Goal: Transaction & Acquisition: Purchase product/service

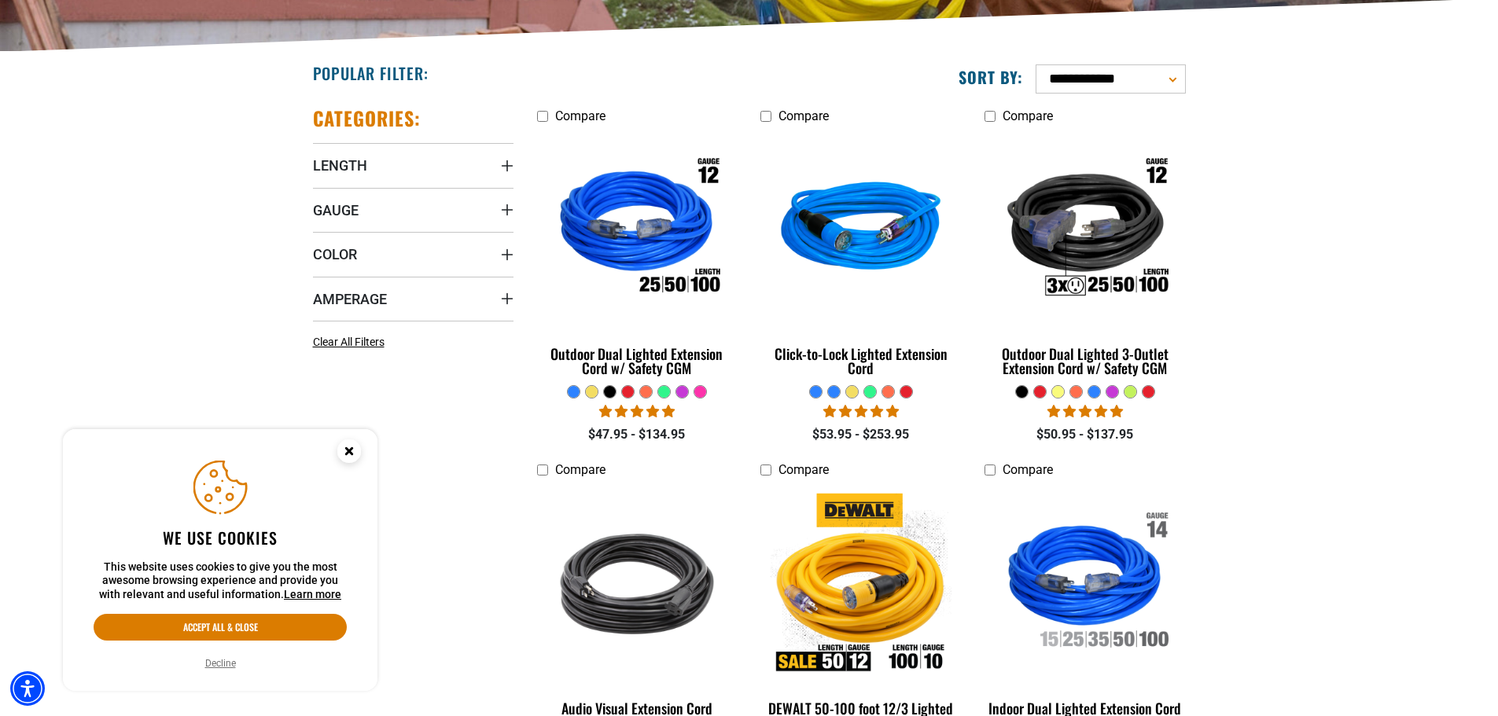
scroll to position [393, 0]
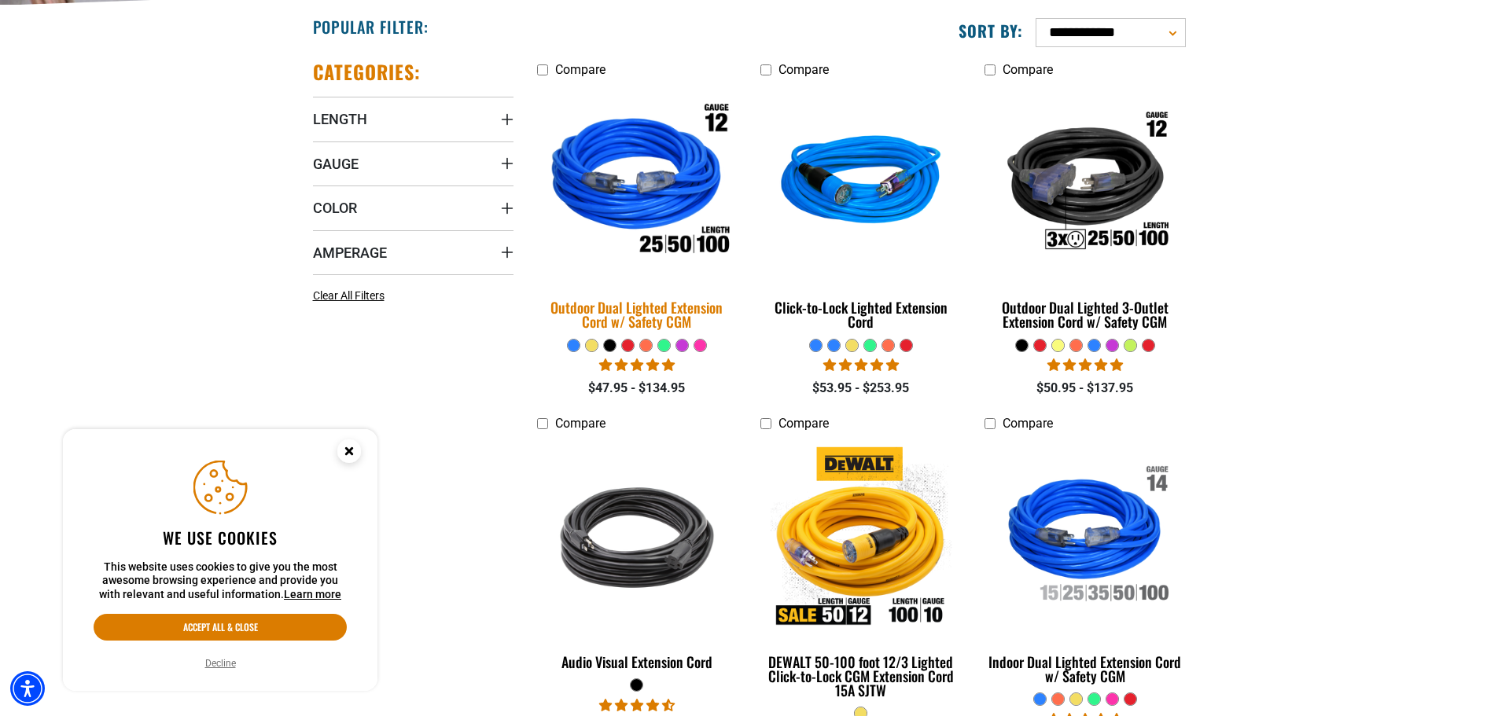
click at [635, 312] on div "Outdoor Dual Lighted Extension Cord w/ Safety CGM" at bounding box center [637, 314] width 201 height 28
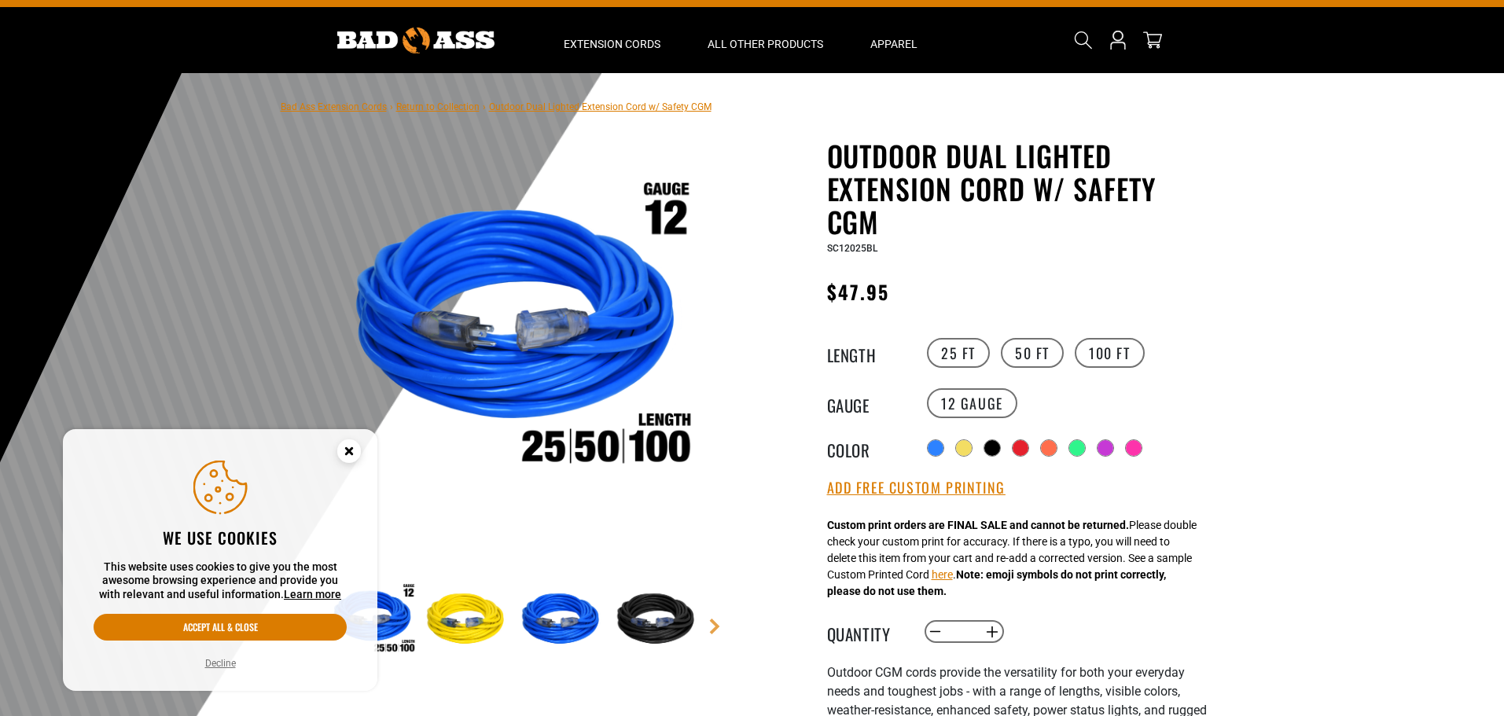
scroll to position [157, 0]
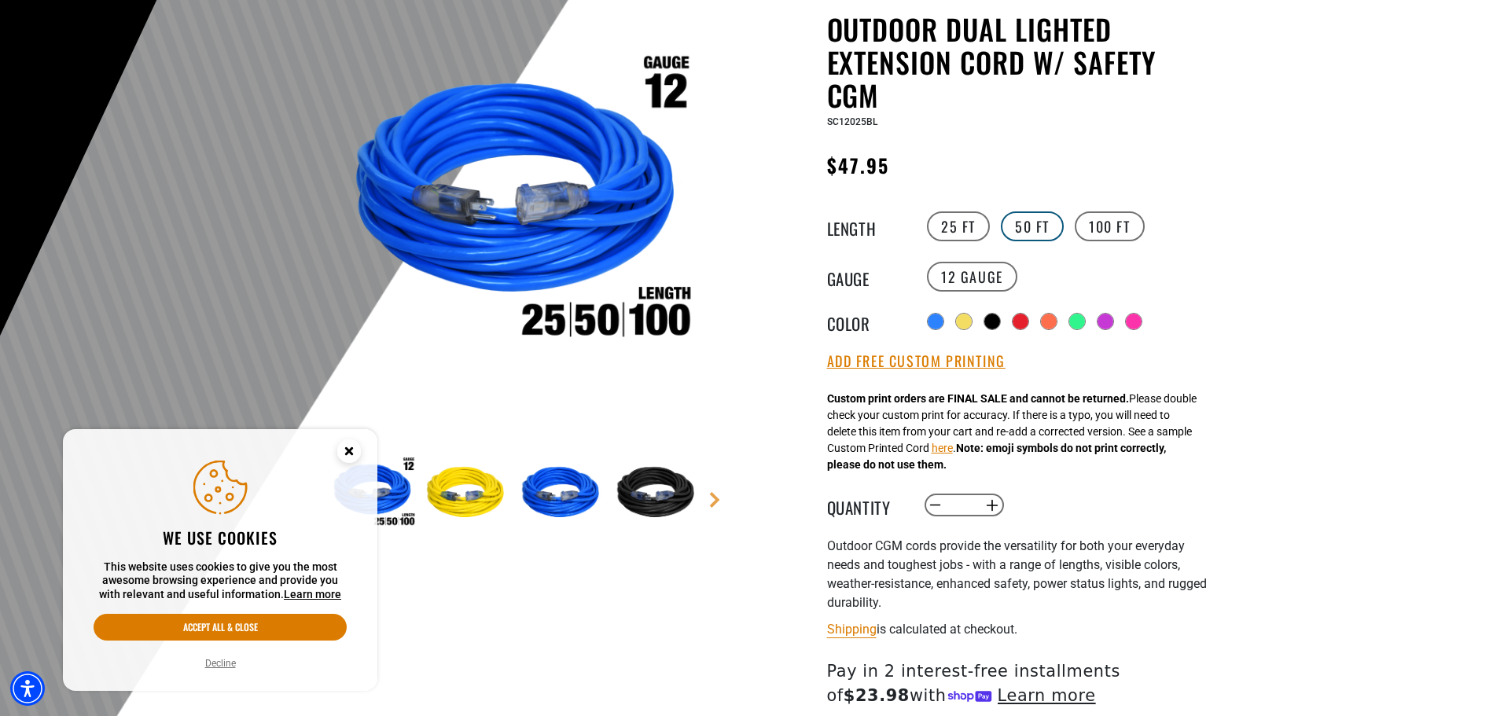
click at [1034, 230] on label "50 FT" at bounding box center [1032, 227] width 63 height 30
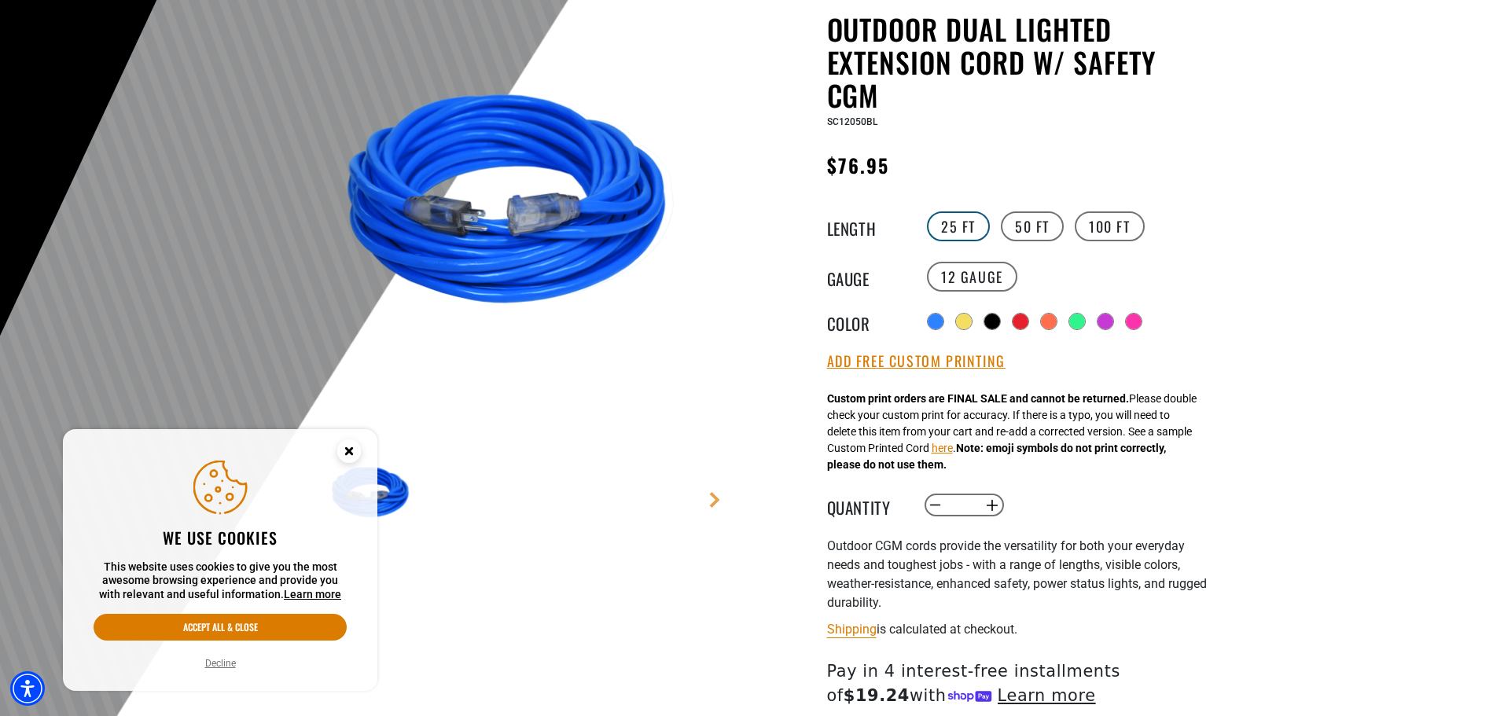
click at [971, 226] on label "25 FT" at bounding box center [958, 227] width 63 height 30
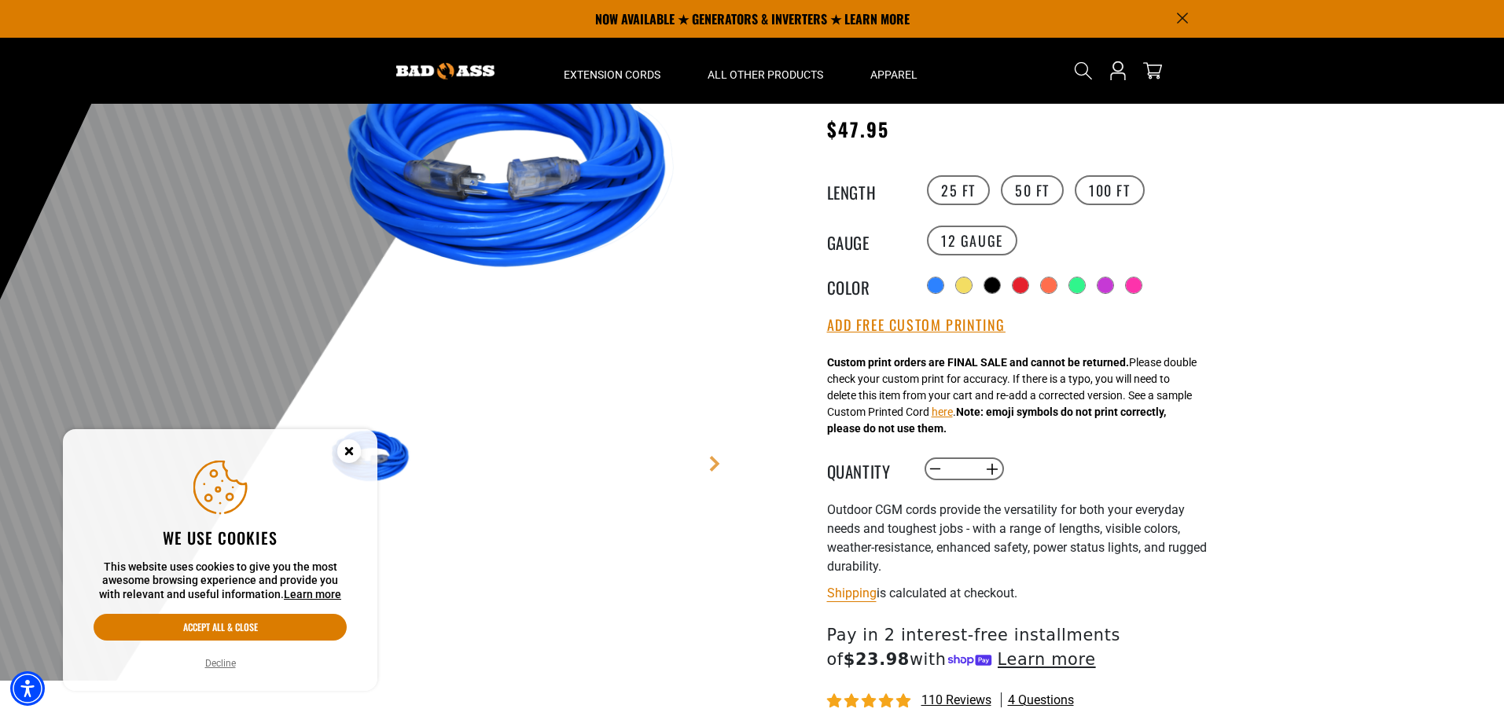
scroll to position [157, 0]
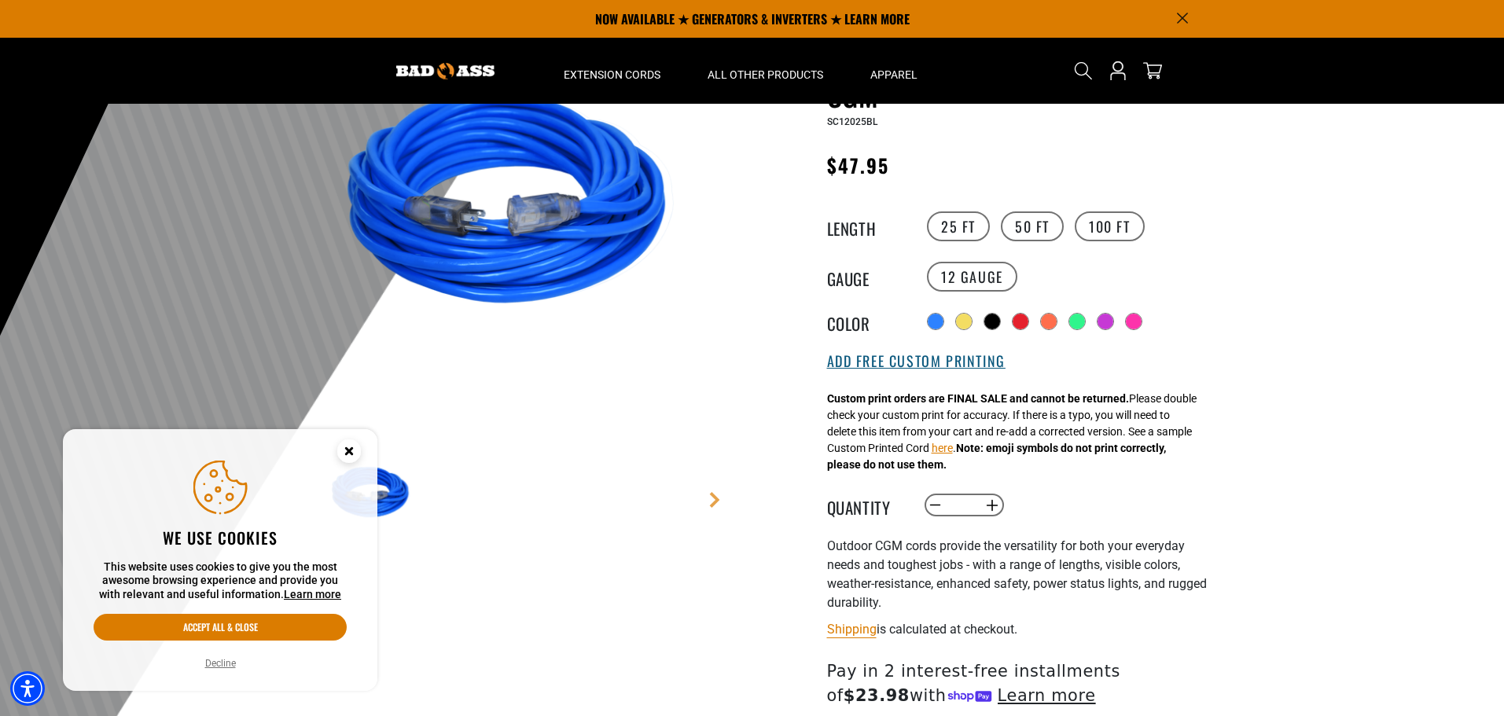
click at [918, 366] on button "Add Free Custom Printing" at bounding box center [916, 361] width 179 height 17
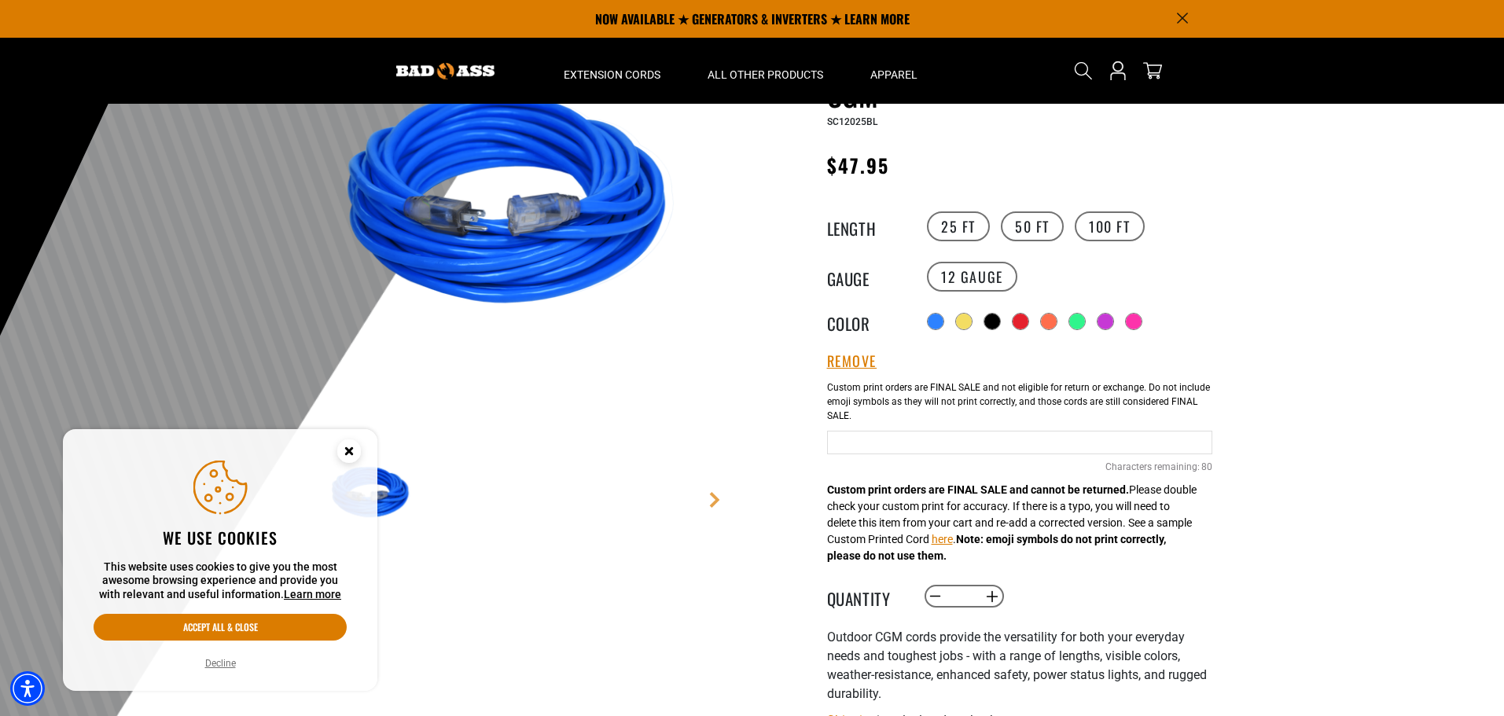
click at [917, 446] on input "Blue Cables" at bounding box center [1019, 443] width 385 height 24
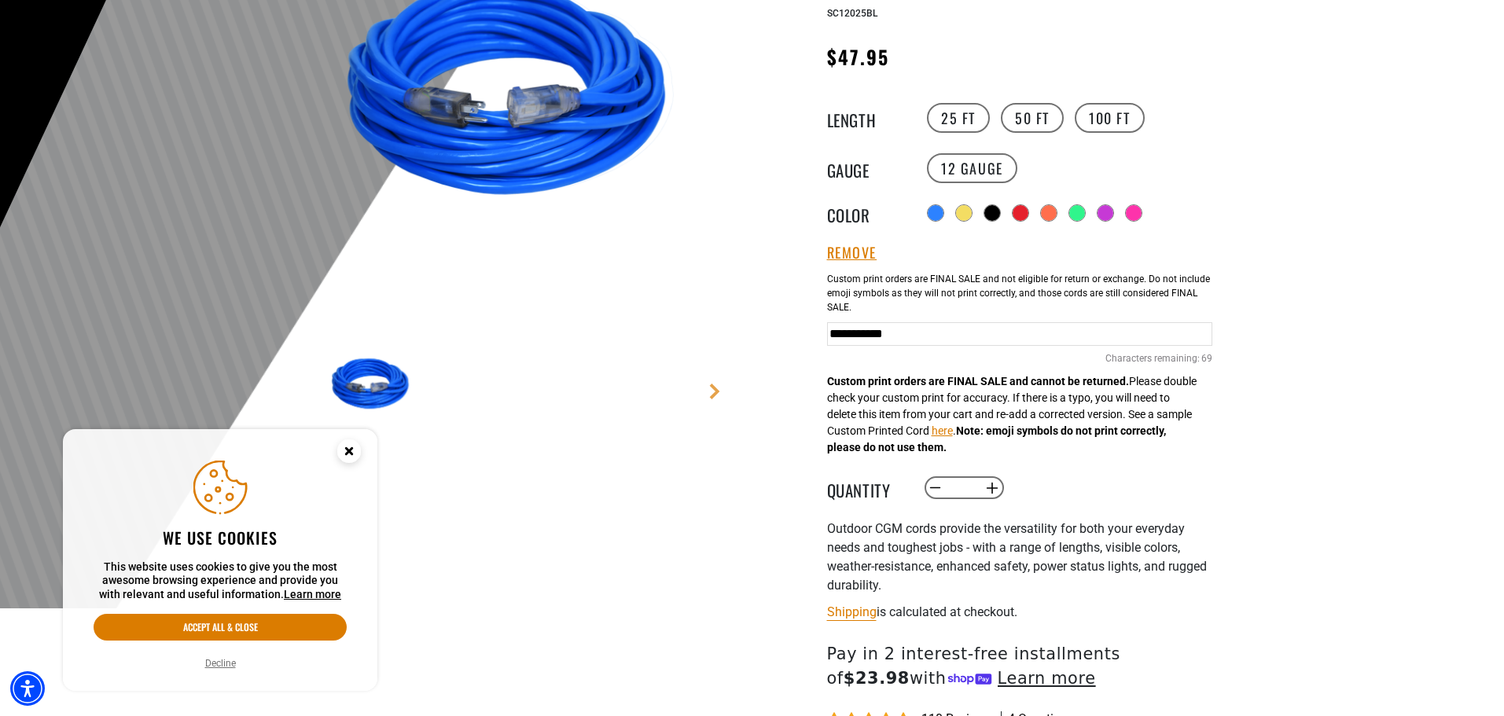
scroll to position [315, 0]
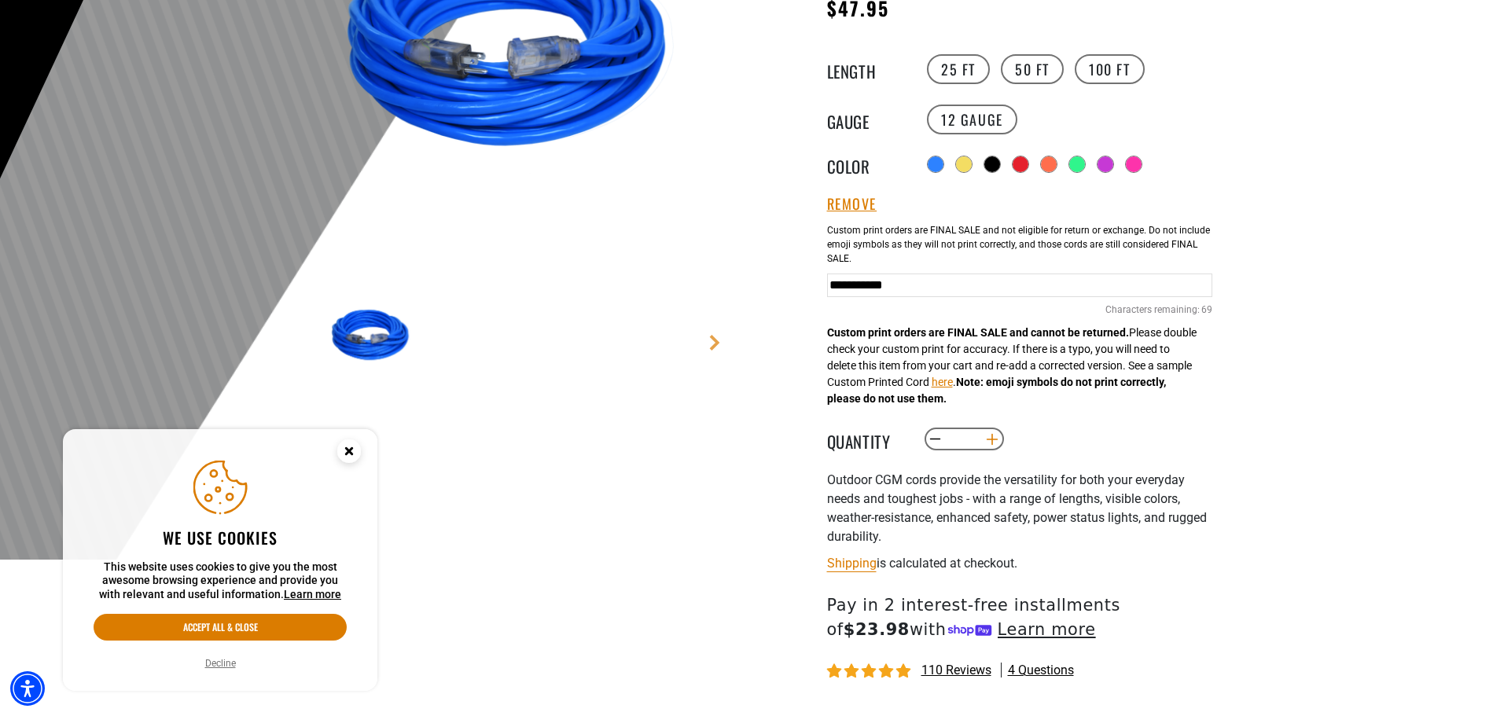
type input "**********"
click at [989, 438] on button "Increase quantity for Outdoor Dual Lighted Extension Cord w/ Safety CGM" at bounding box center [992, 439] width 24 height 27
click at [989, 437] on button "Increase quantity for Outdoor Dual Lighted Extension Cord w/ Safety CGM" at bounding box center [992, 439] width 24 height 27
type input "*"
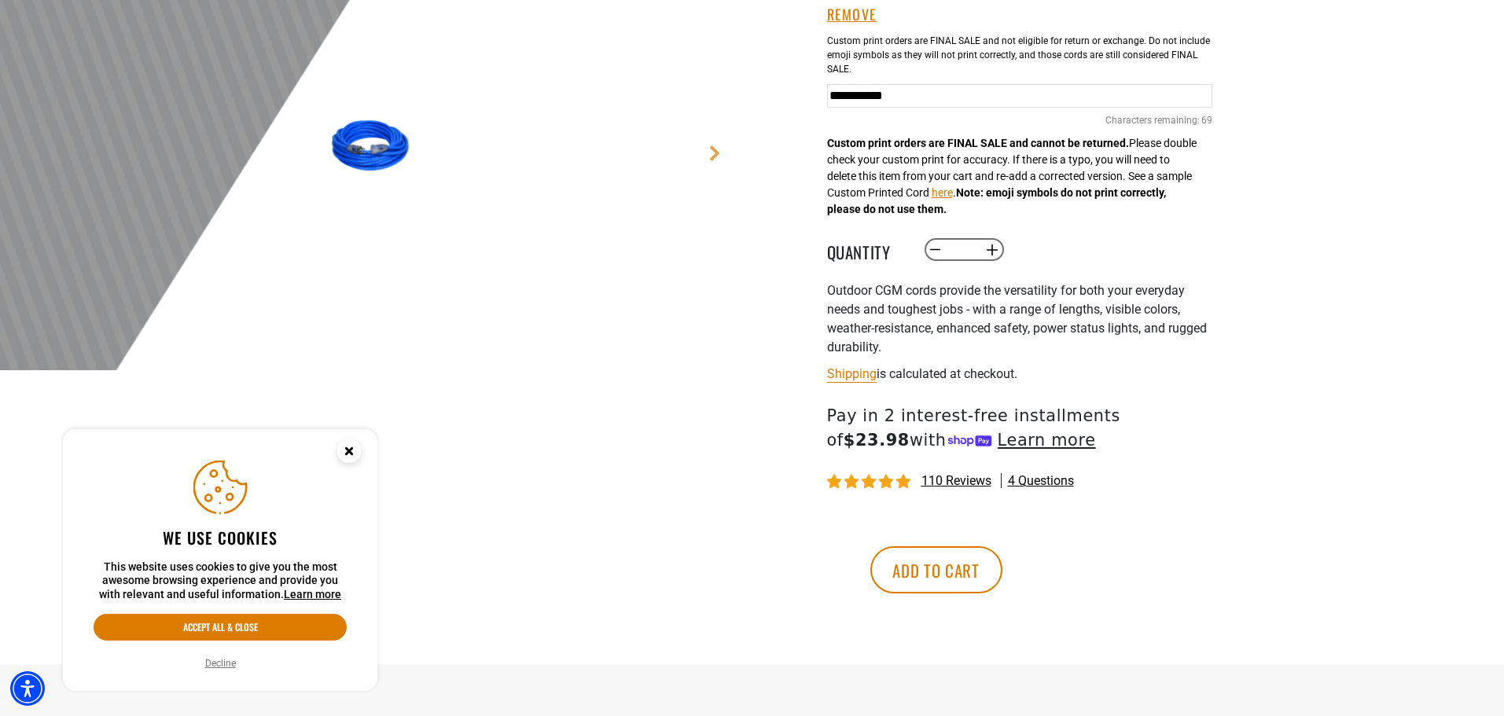
scroll to position [629, 0]
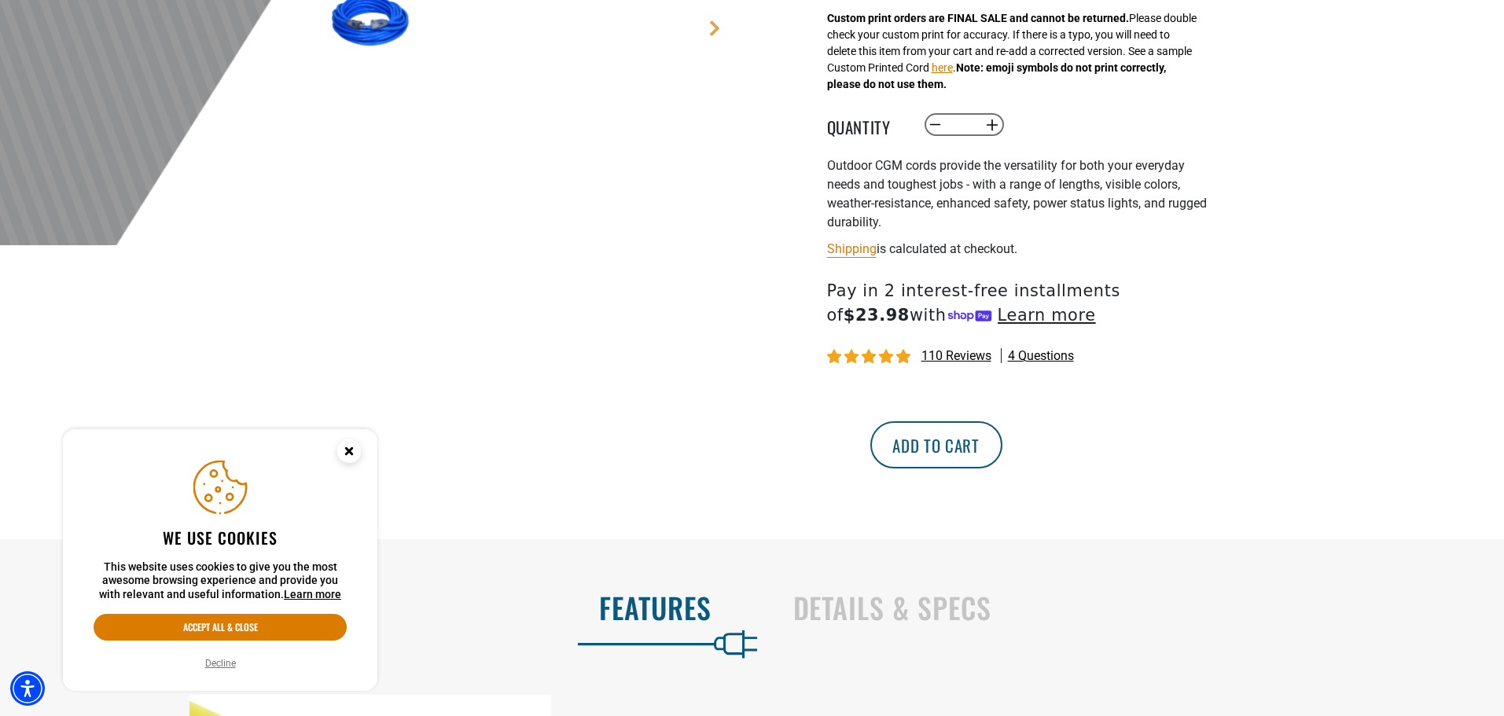
click at [1003, 447] on button "Add to cart" at bounding box center [937, 444] width 132 height 47
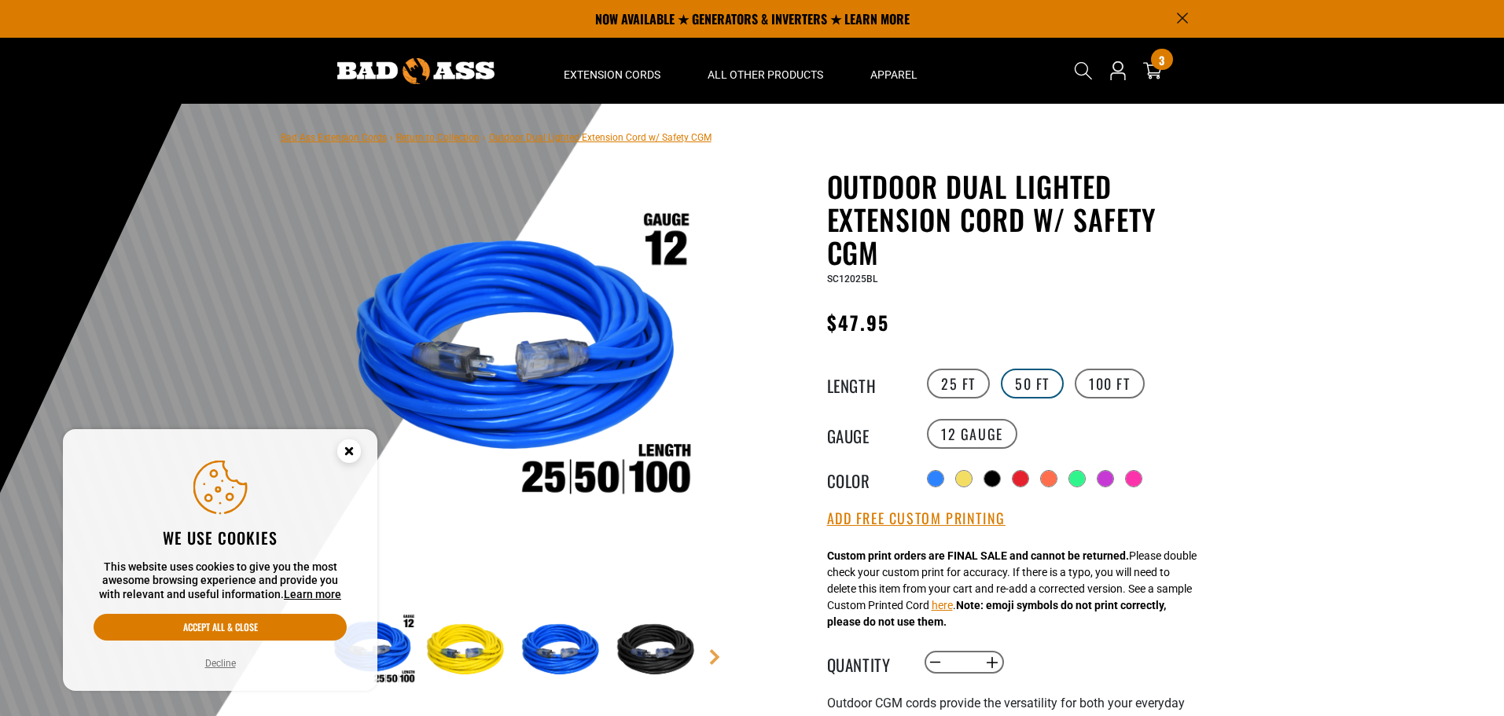
click at [1028, 376] on label "50 FT" at bounding box center [1032, 384] width 63 height 30
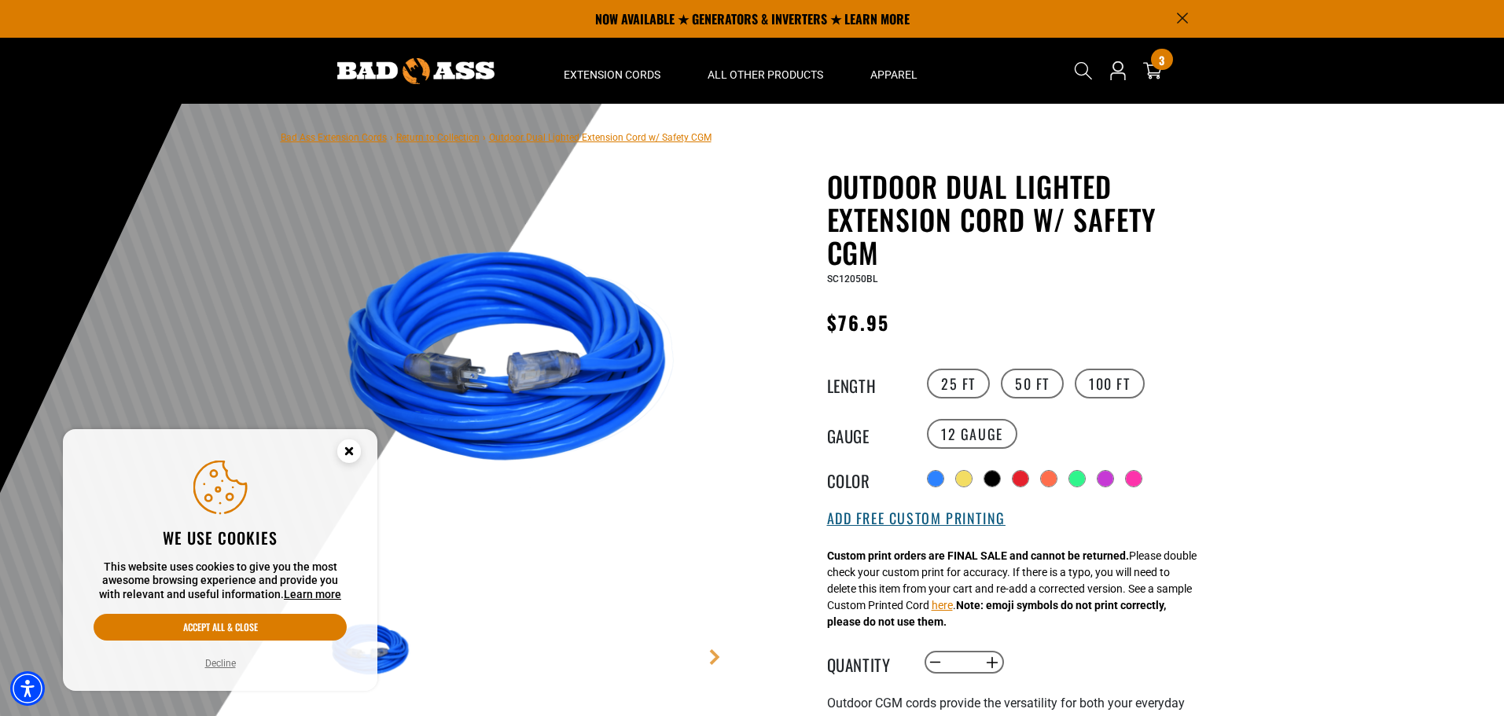
click at [893, 516] on button "Add Free Custom Printing" at bounding box center [916, 518] width 179 height 17
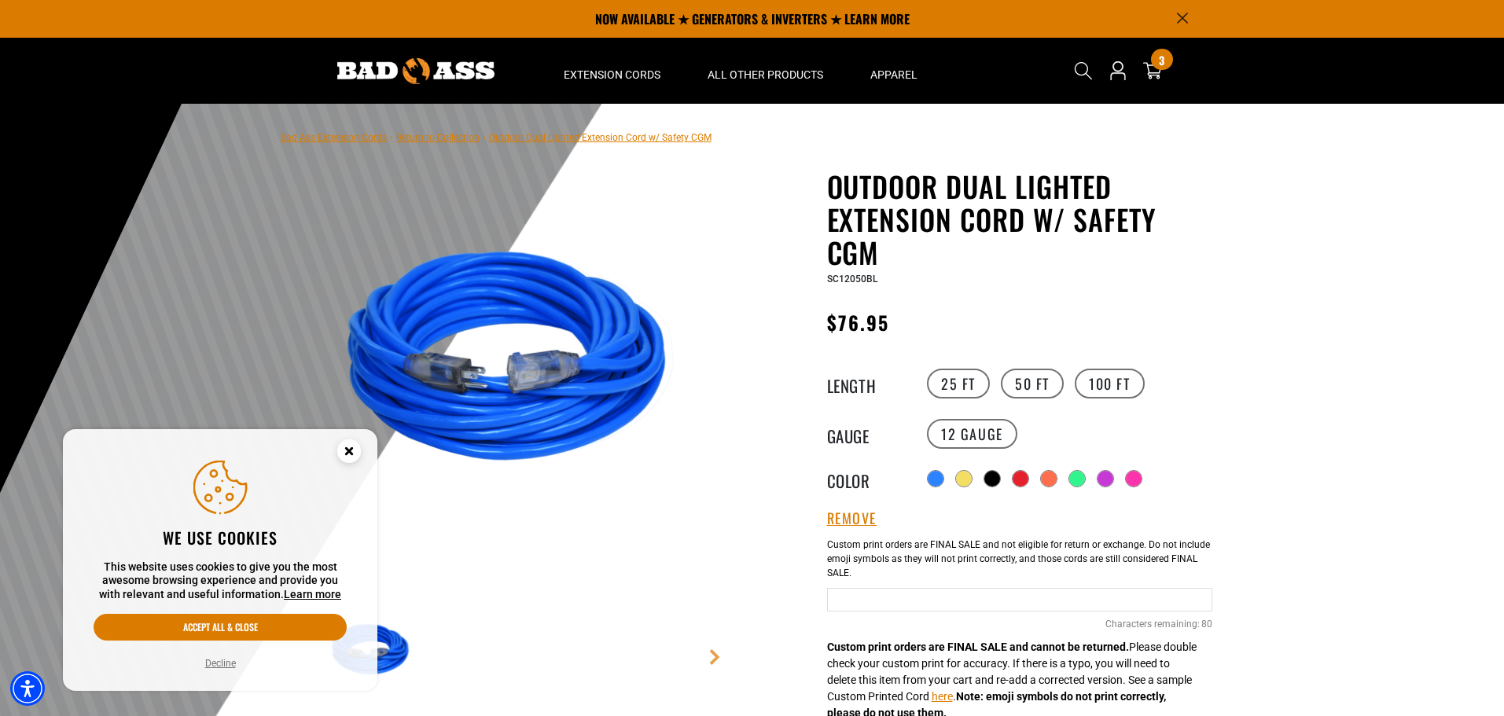
click at [889, 597] on input "Blue Cables" at bounding box center [1019, 600] width 385 height 24
type input "**********"
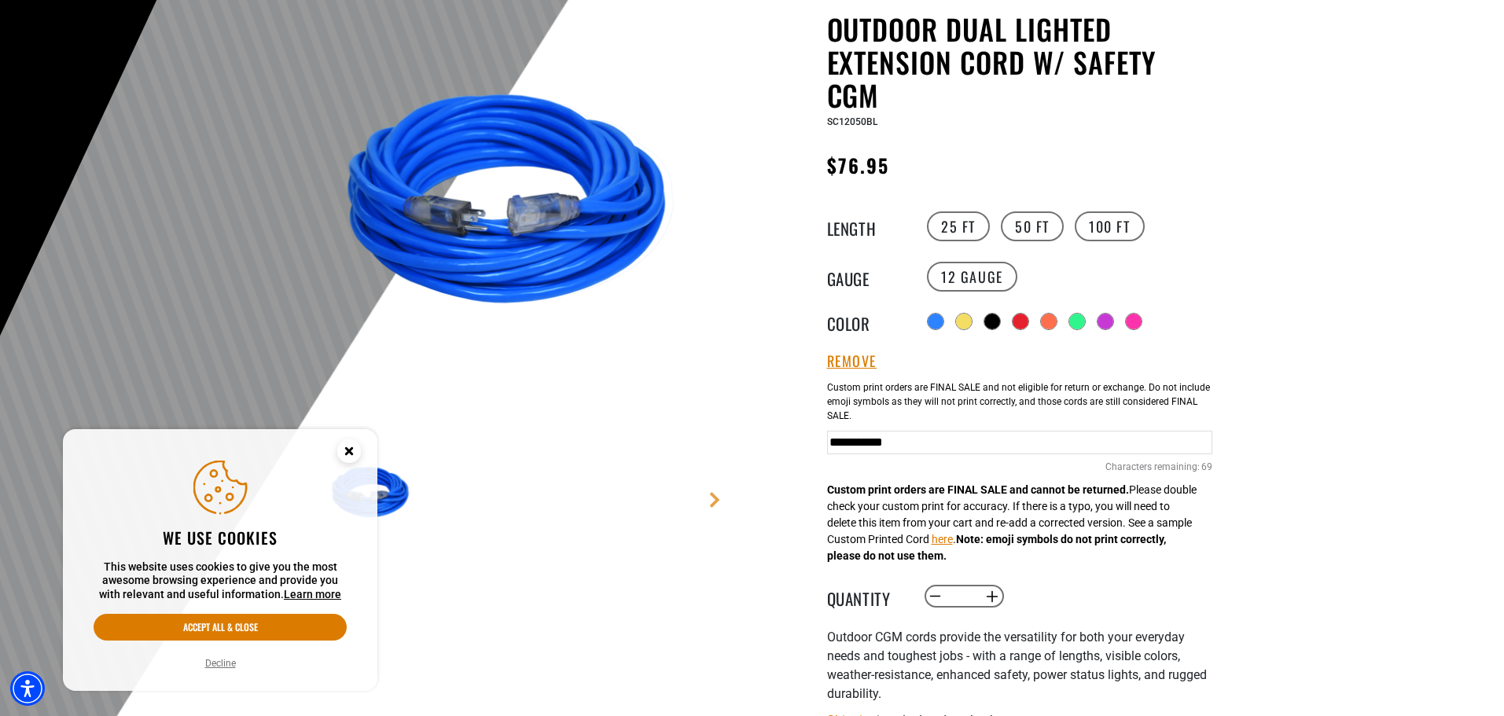
scroll to position [236, 0]
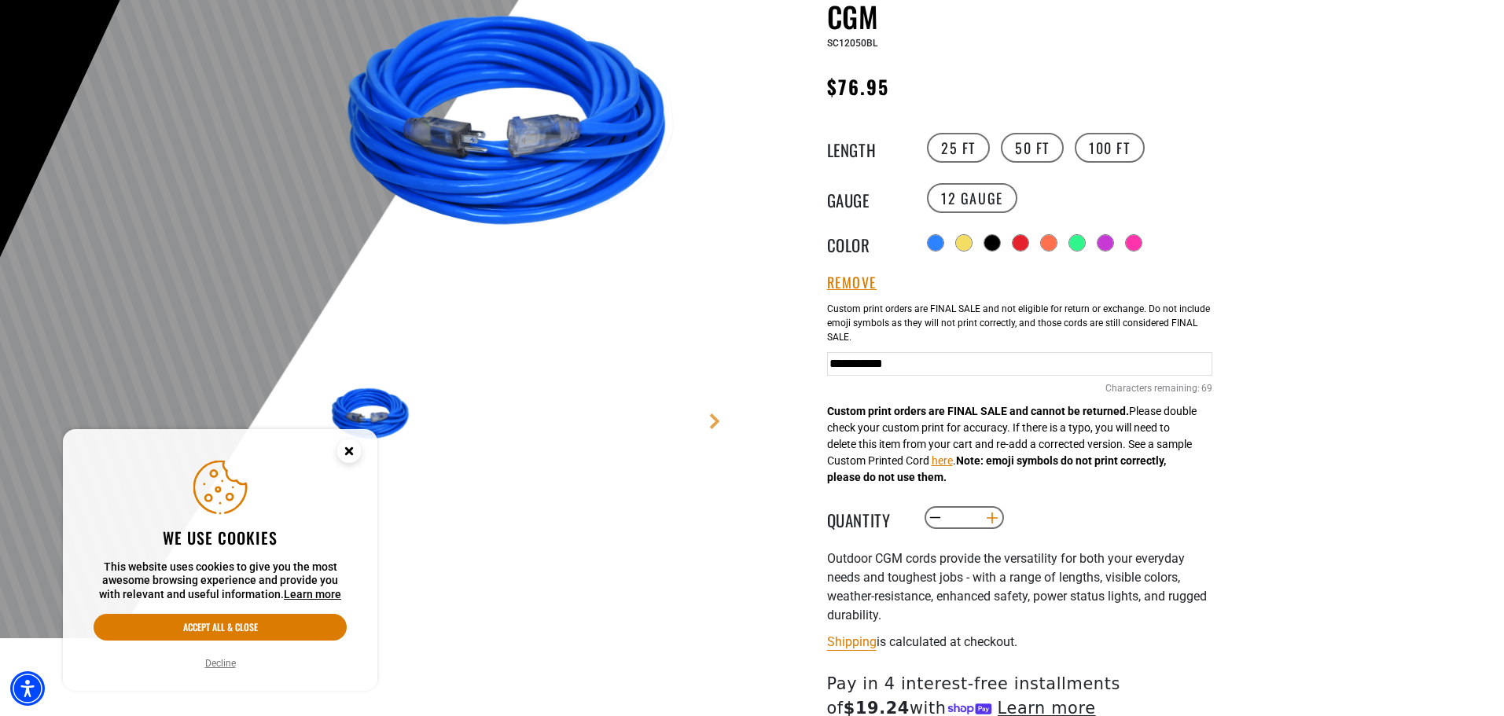
click at [992, 520] on button "Increase quantity for Outdoor Dual Lighted Extension Cord w/ Safety CGM" at bounding box center [992, 518] width 24 height 27
click at [992, 519] on button "Increase quantity for Outdoor Dual Lighted Extension Cord w/ Safety CGM" at bounding box center [992, 518] width 24 height 27
type input "*"
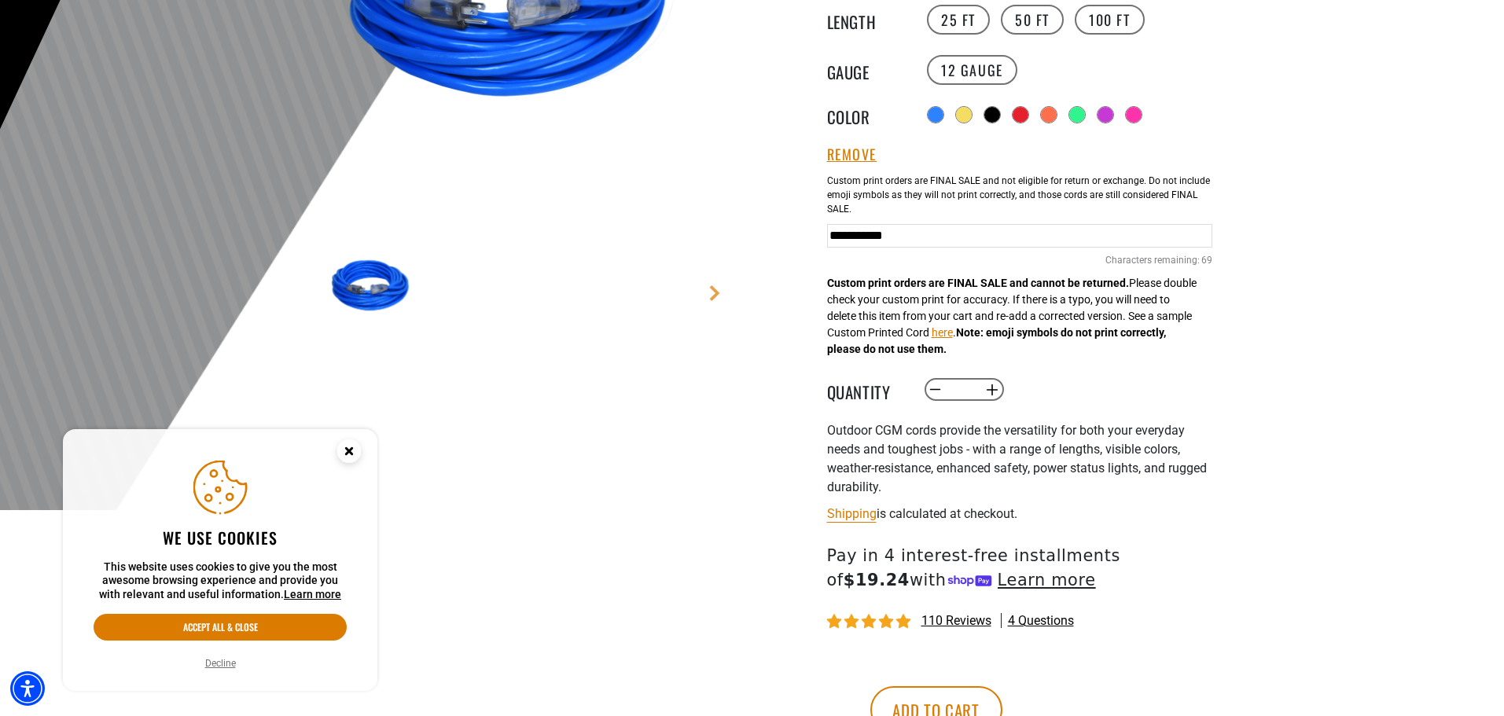
scroll to position [472, 0]
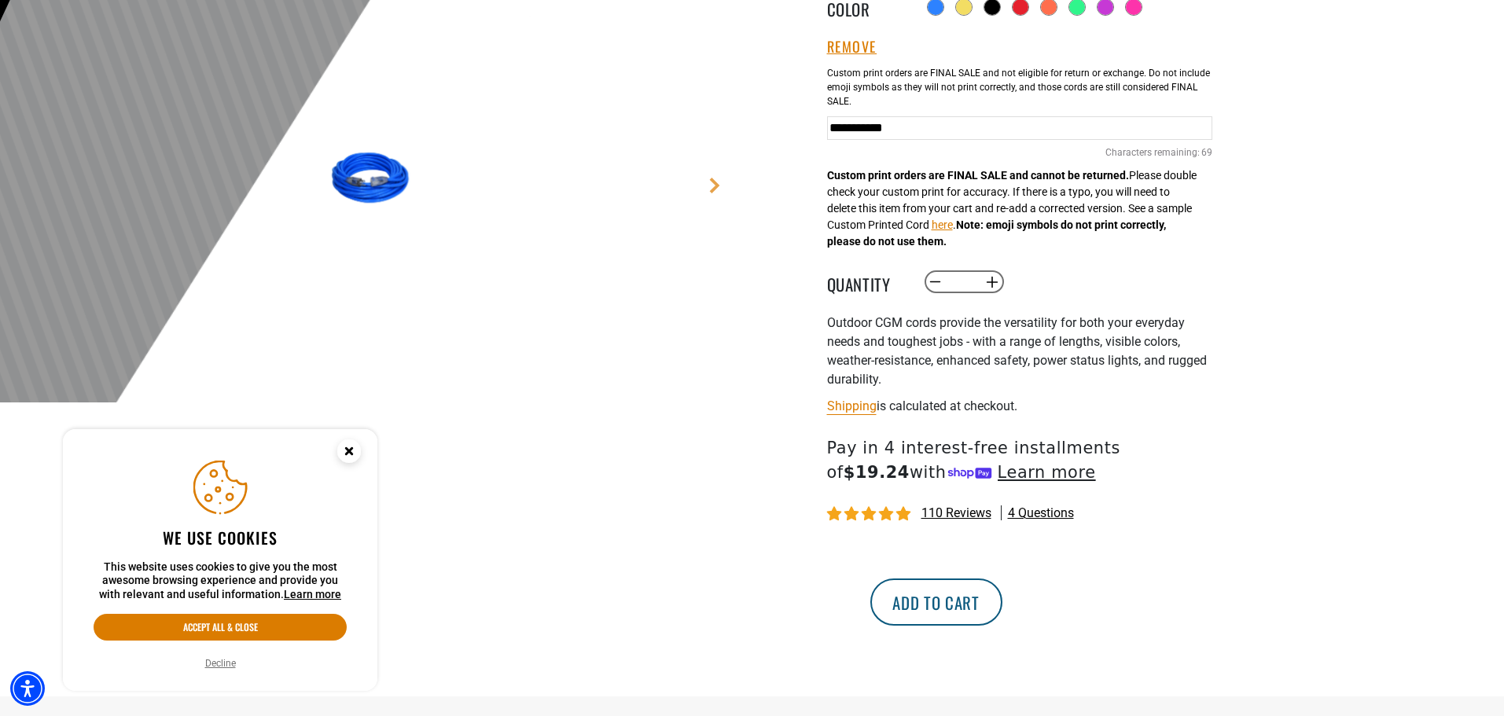
click at [1003, 594] on button "Add to cart" at bounding box center [937, 602] width 132 height 47
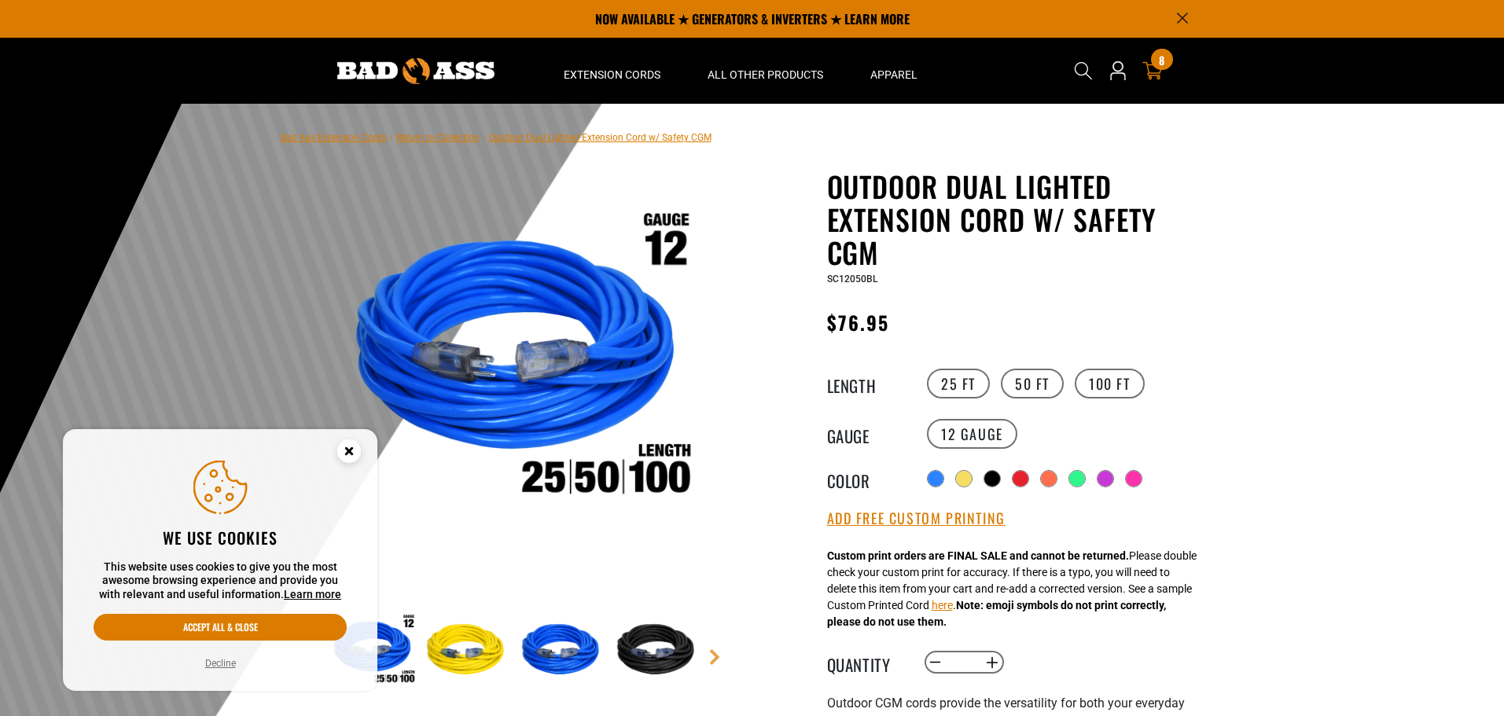
click at [1164, 75] on link "8 8 items" at bounding box center [1152, 70] width 25 height 19
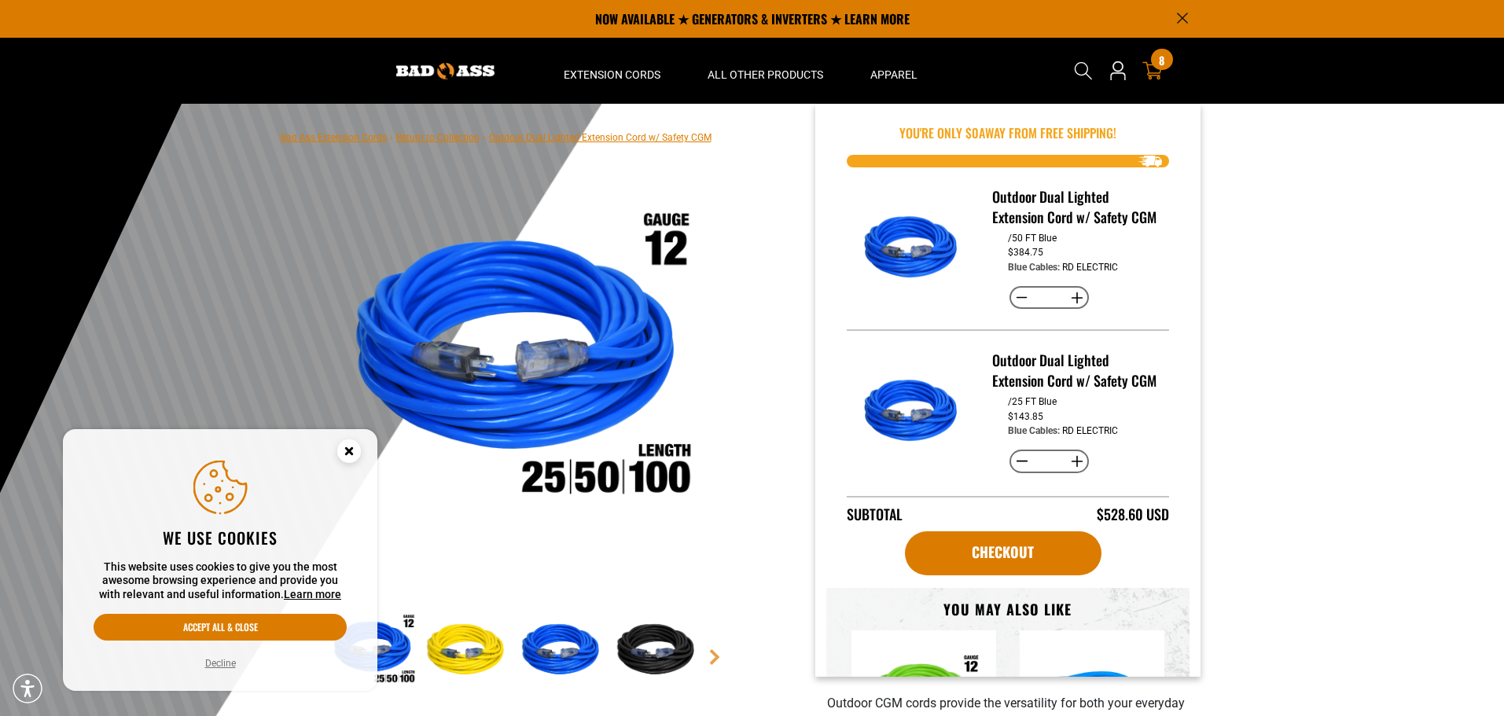
click at [1154, 68] on icon at bounding box center [1153, 71] width 20 height 20
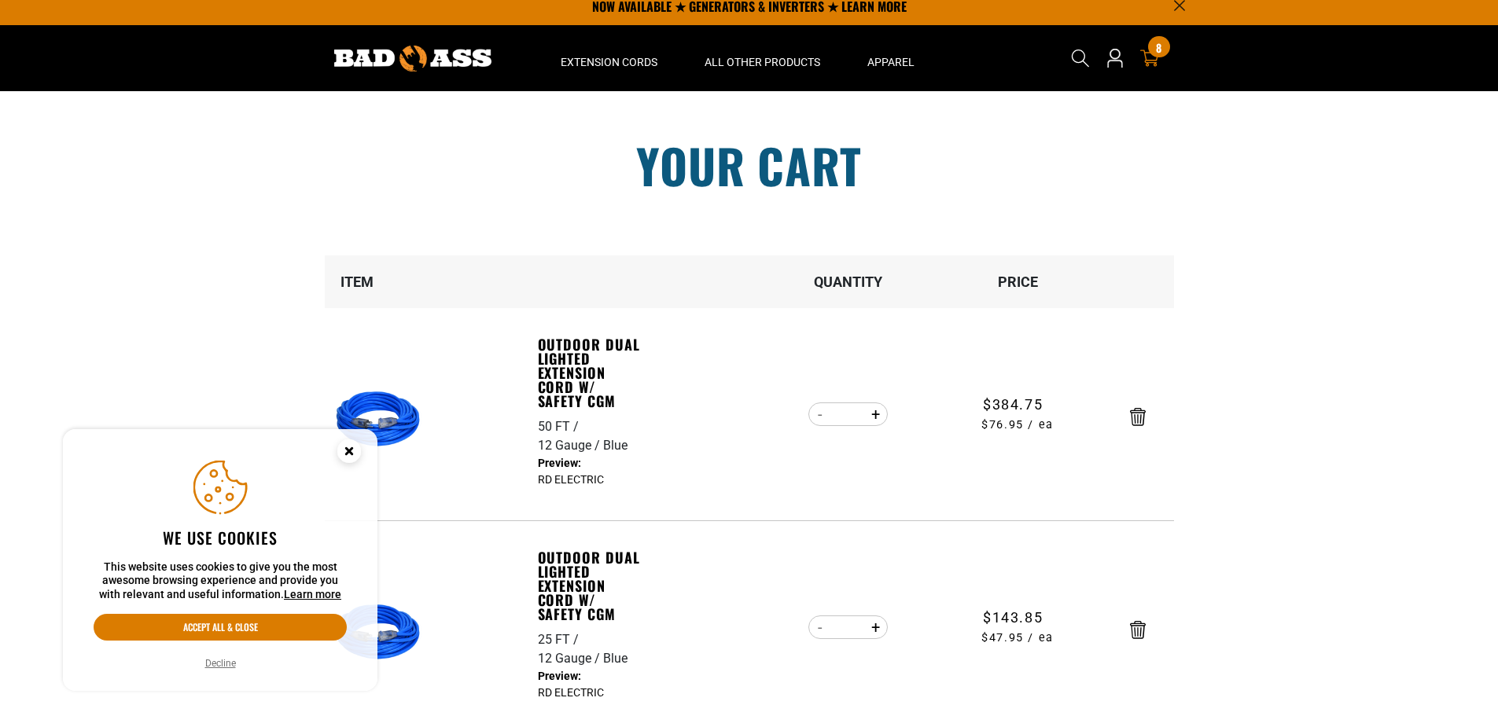
scroll to position [393, 0]
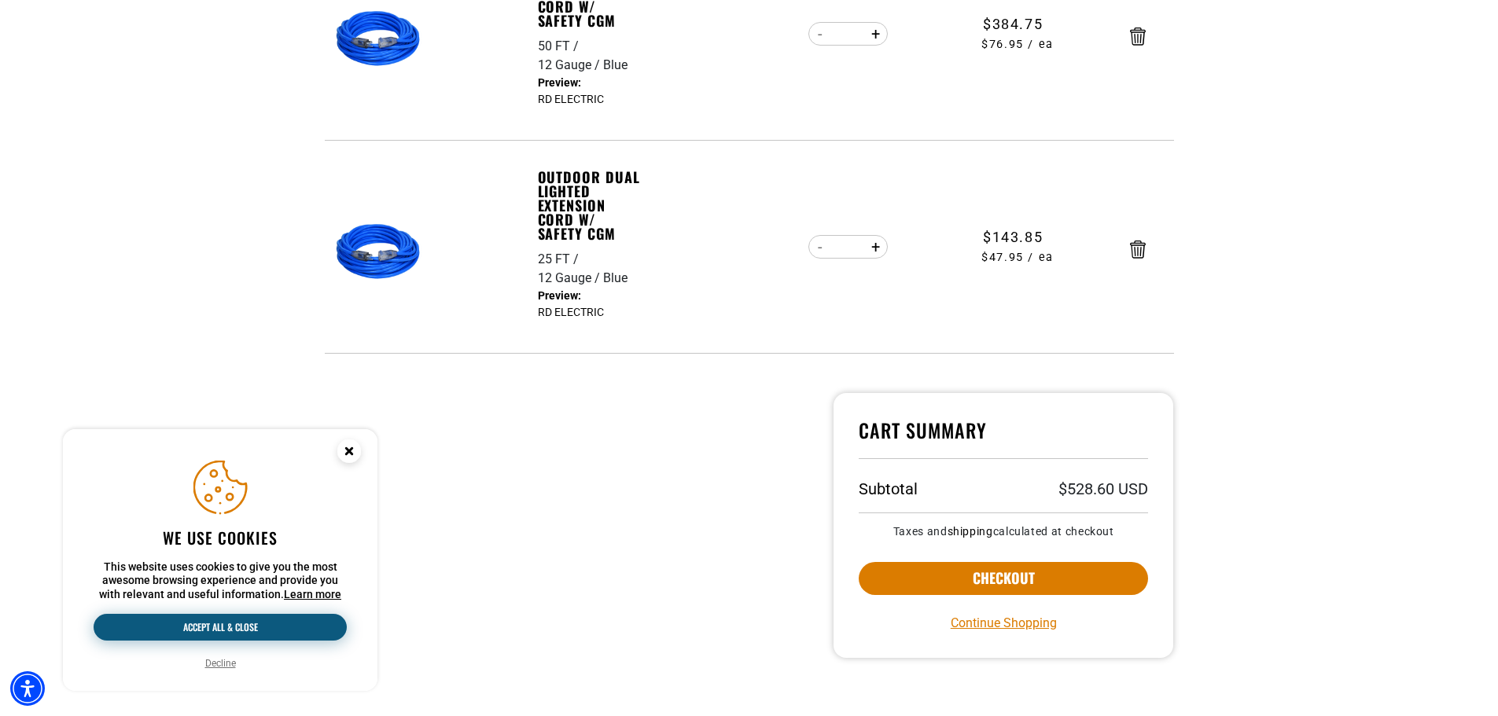
click at [289, 620] on button "Accept all & close" at bounding box center [220, 627] width 253 height 27
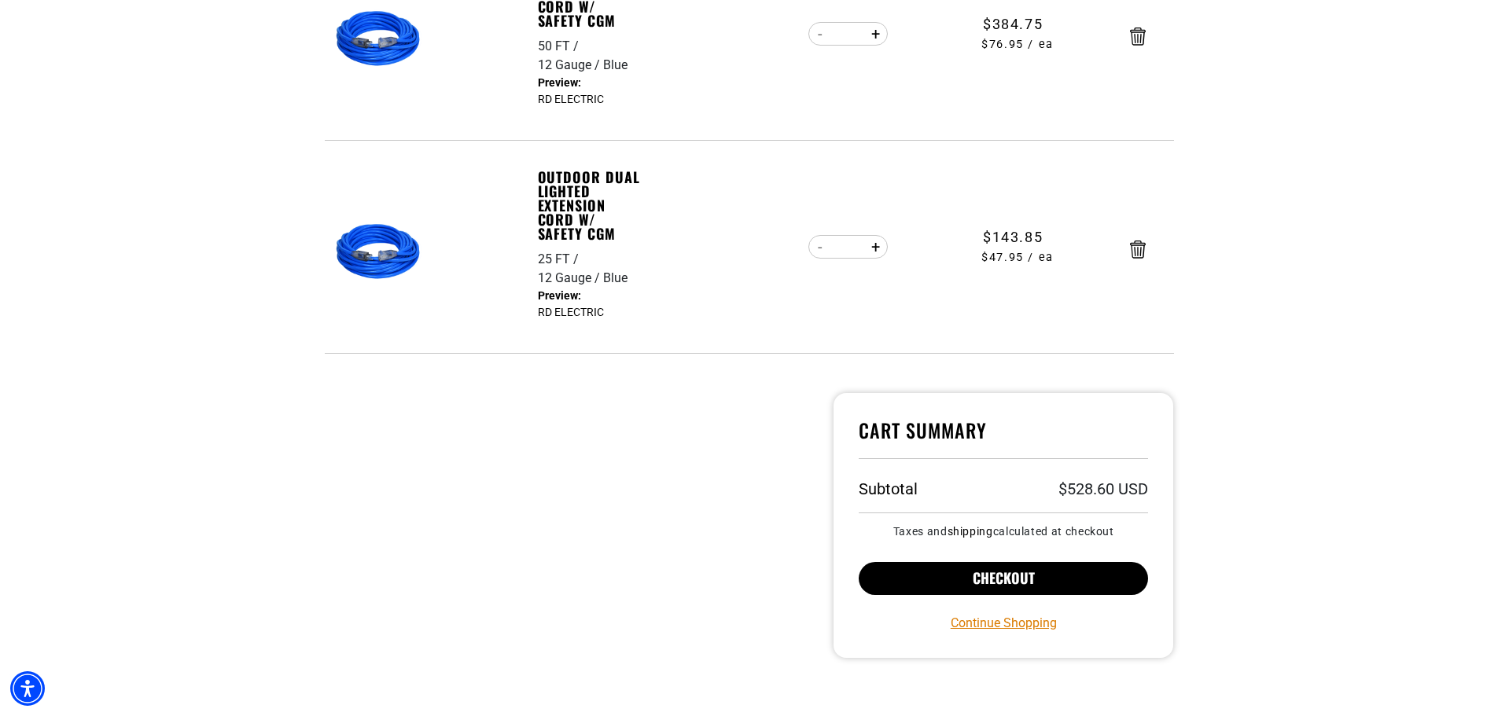
click at [1025, 573] on button "Checkout" at bounding box center [1004, 578] width 290 height 33
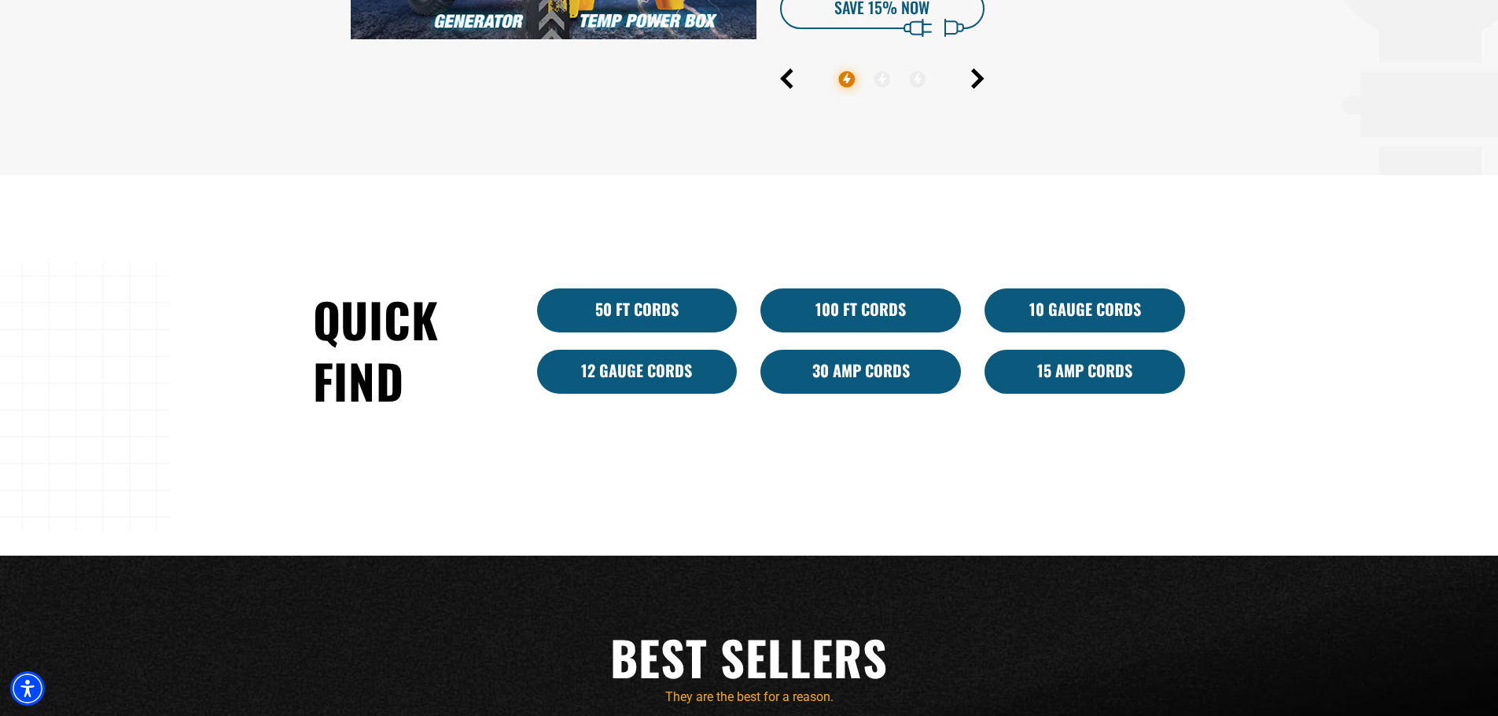
scroll to position [865, 0]
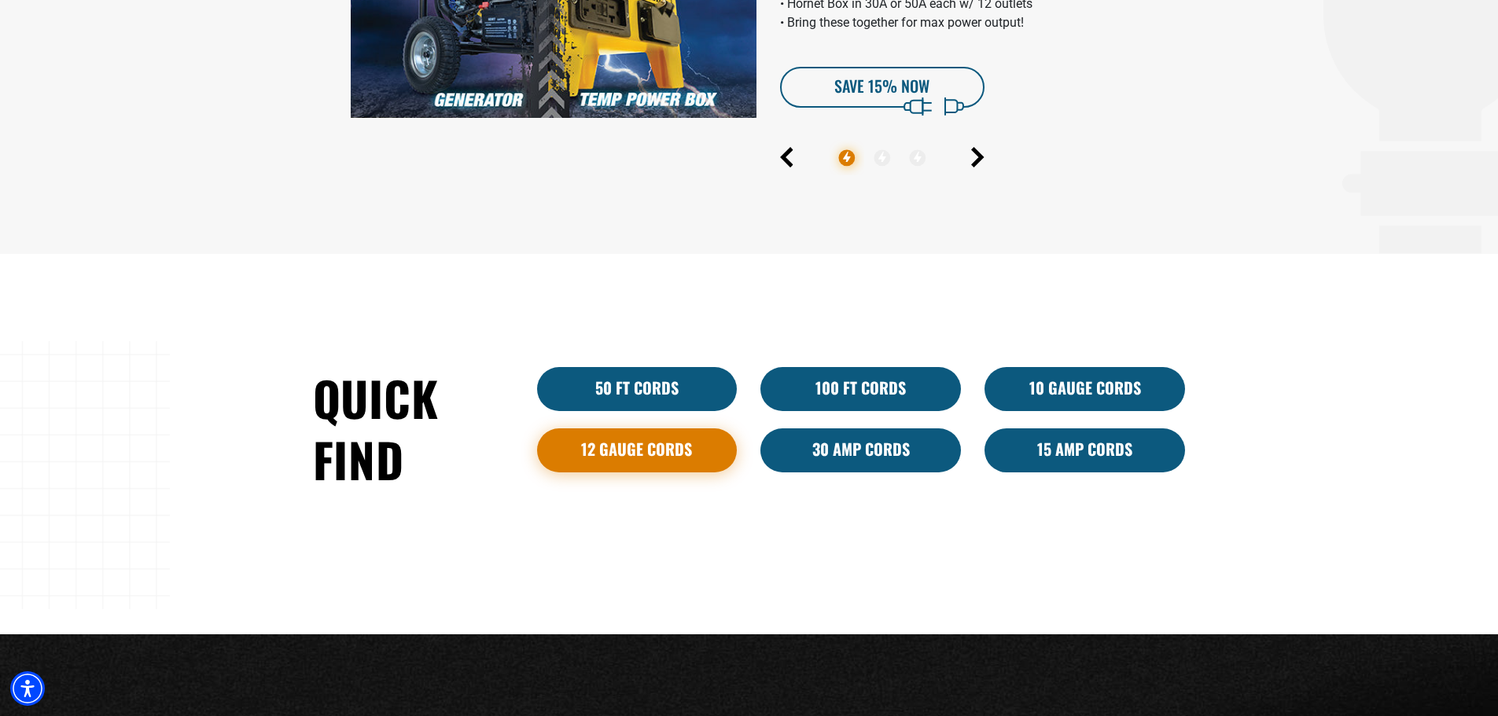
click at [635, 446] on link "12 Gauge Cords" at bounding box center [637, 451] width 201 height 44
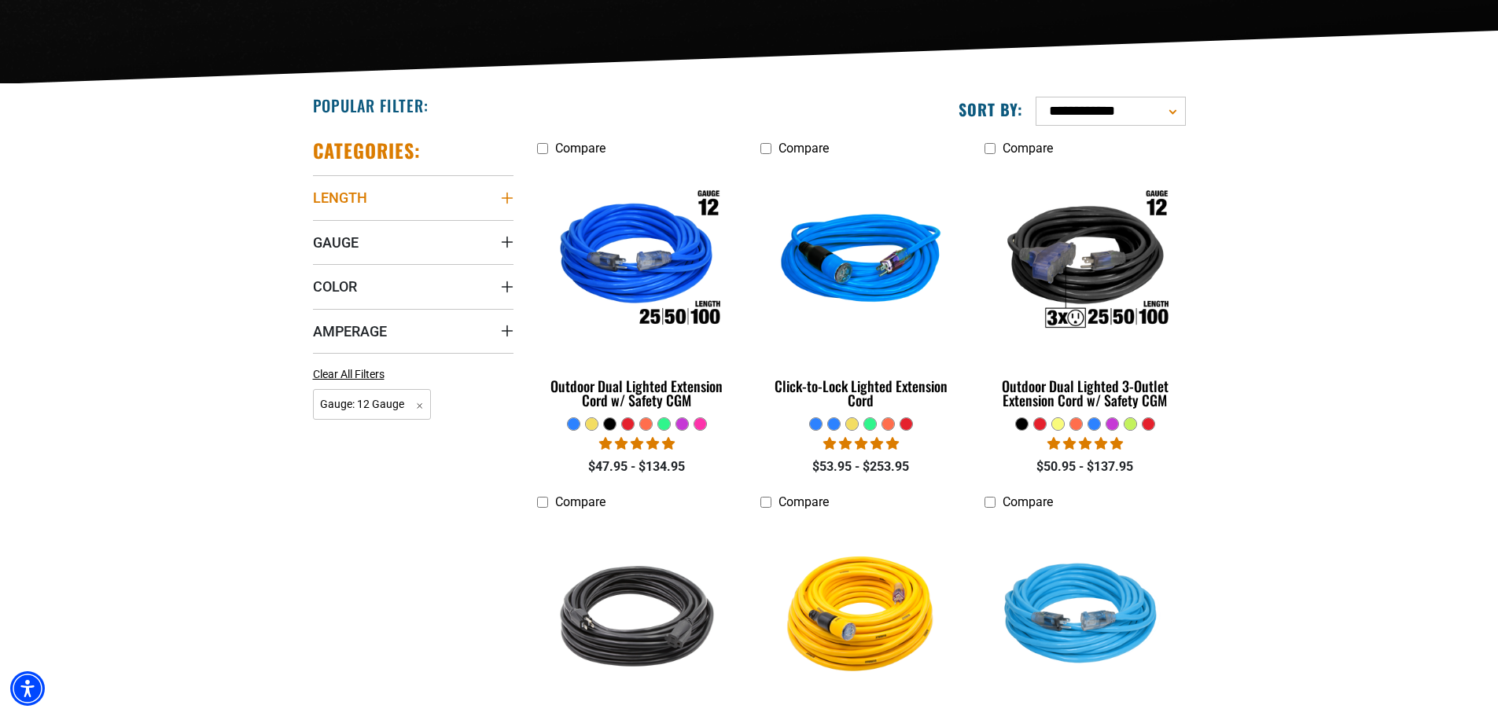
click at [455, 204] on summary "Length" at bounding box center [413, 197] width 201 height 44
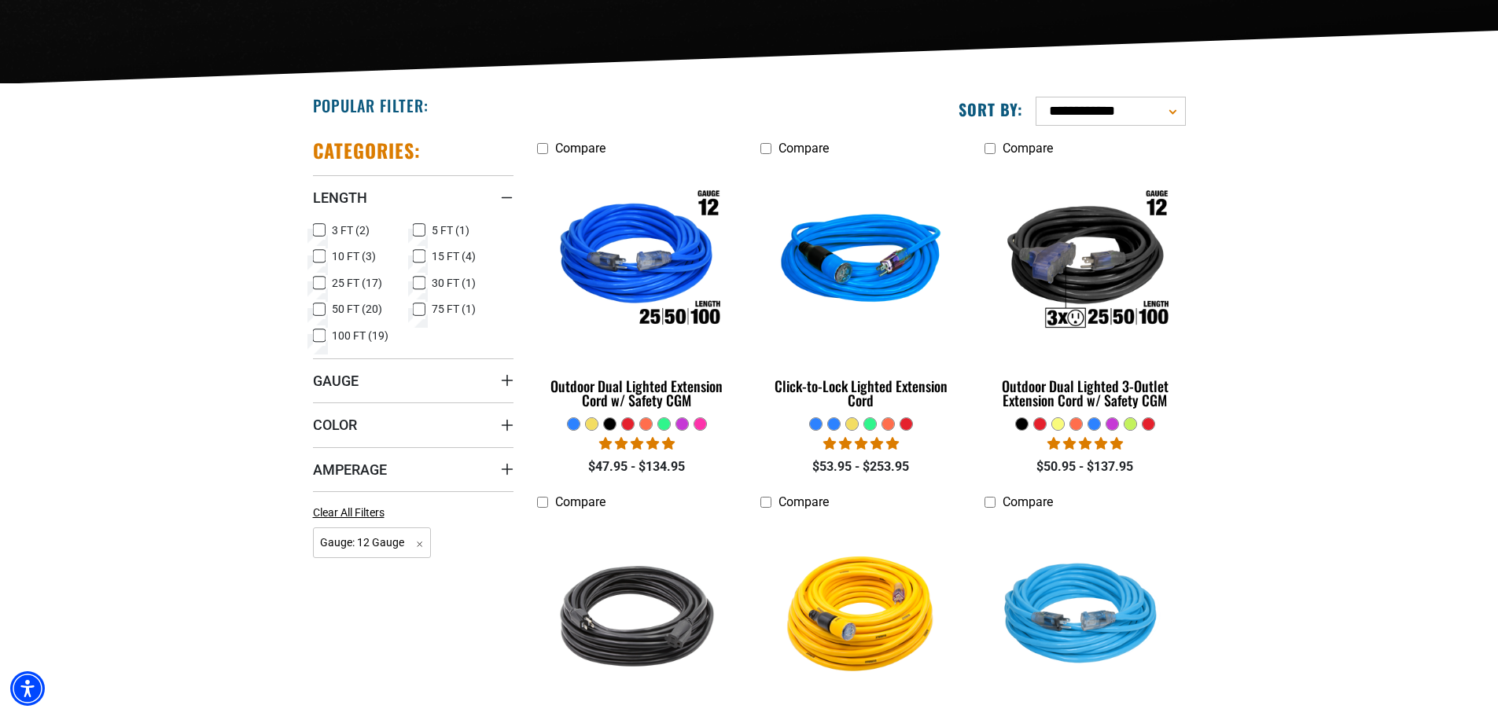
click at [319, 282] on icon at bounding box center [319, 283] width 13 height 20
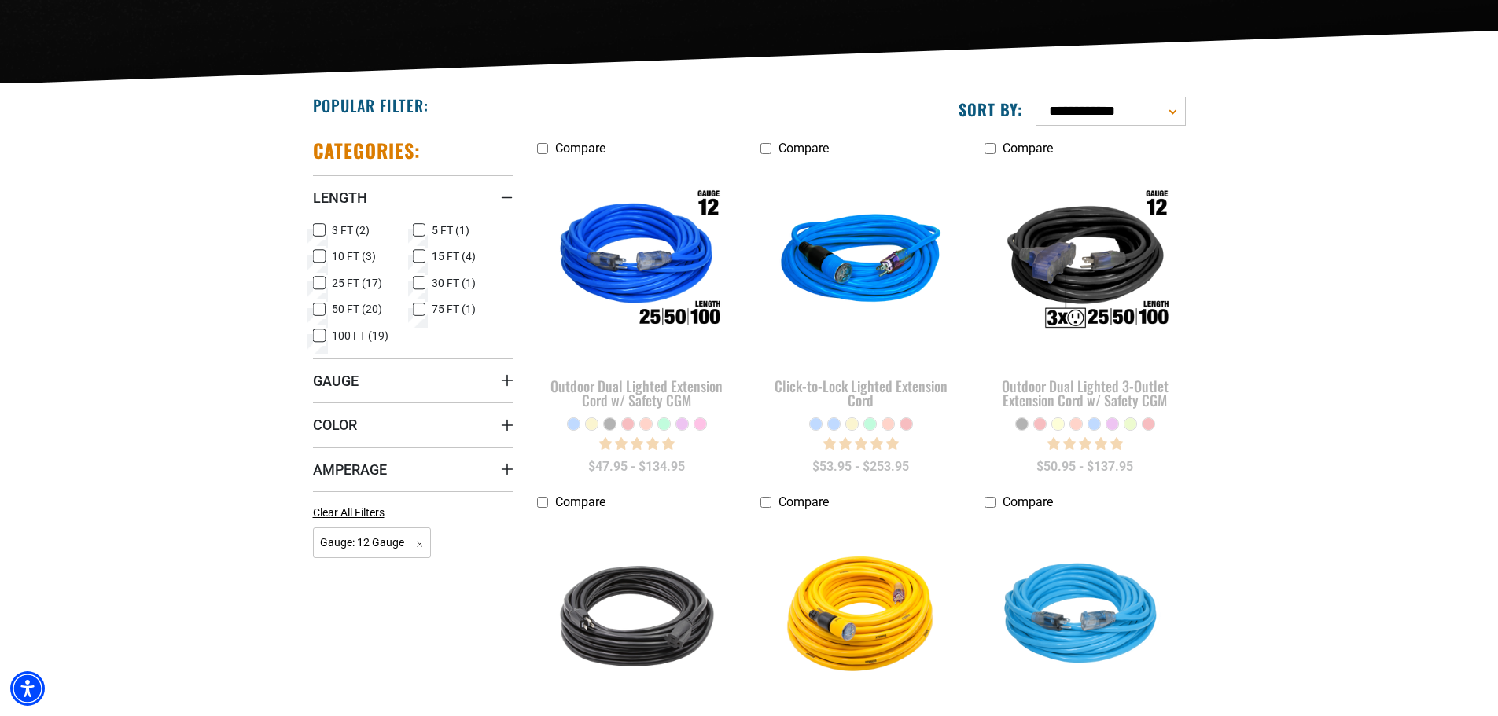
click at [321, 307] on icon at bounding box center [319, 310] width 13 height 20
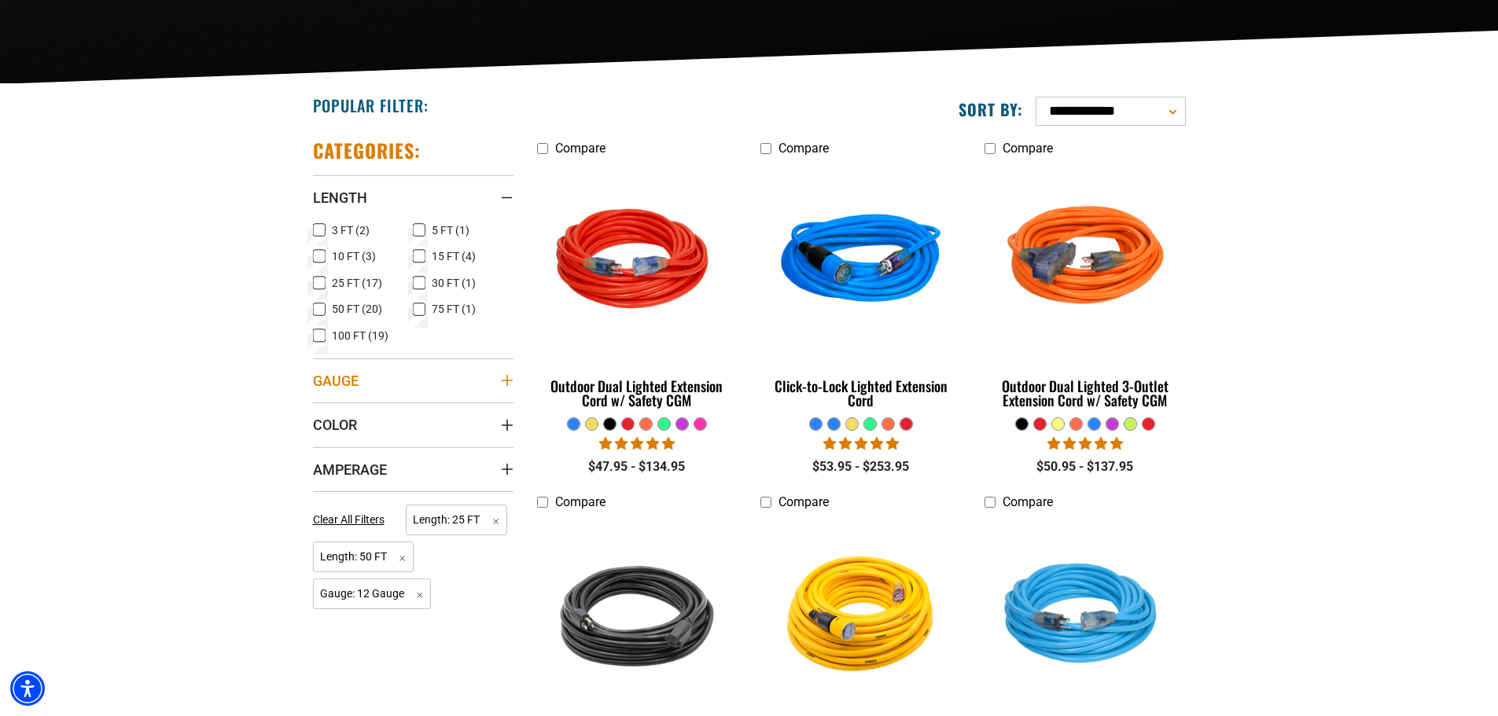
click at [370, 381] on summary "Gauge" at bounding box center [413, 381] width 201 height 44
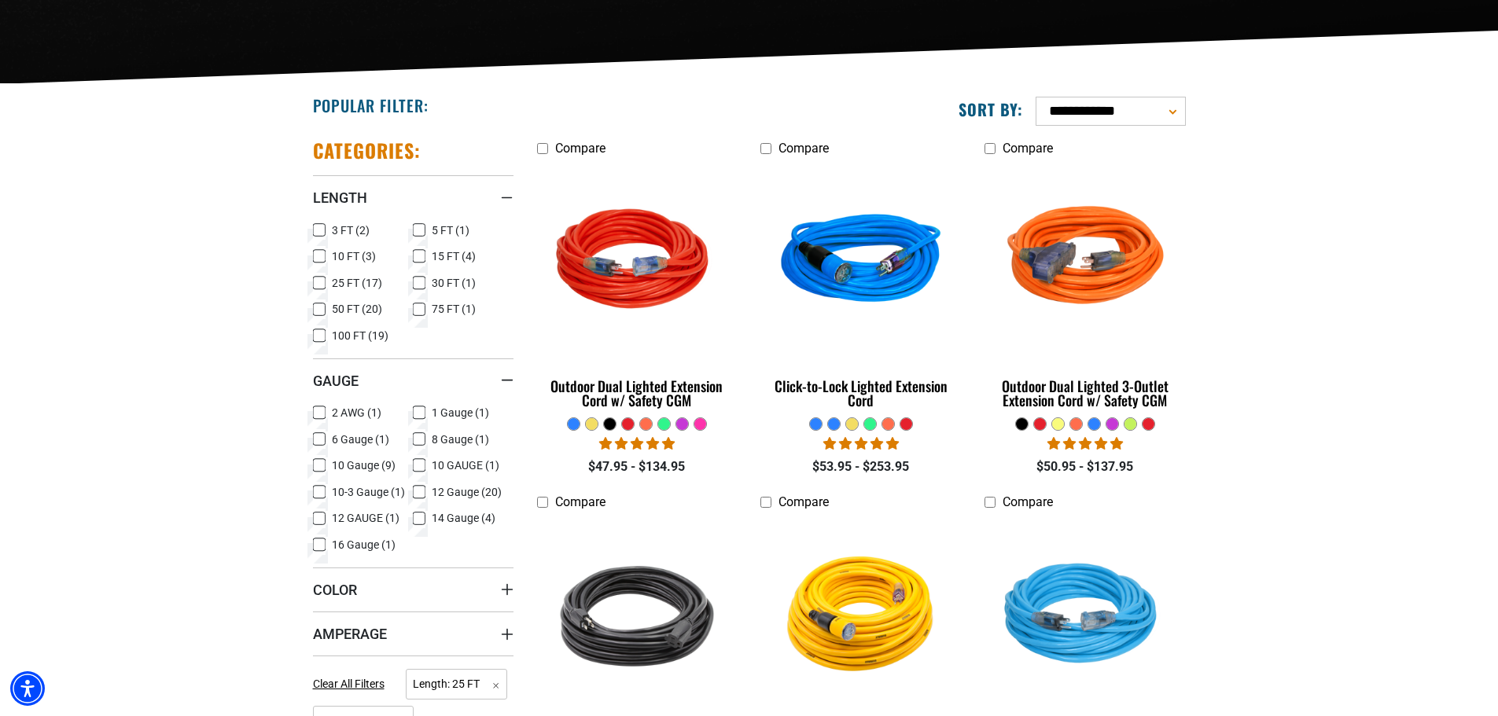
click at [320, 517] on icon at bounding box center [319, 519] width 13 height 20
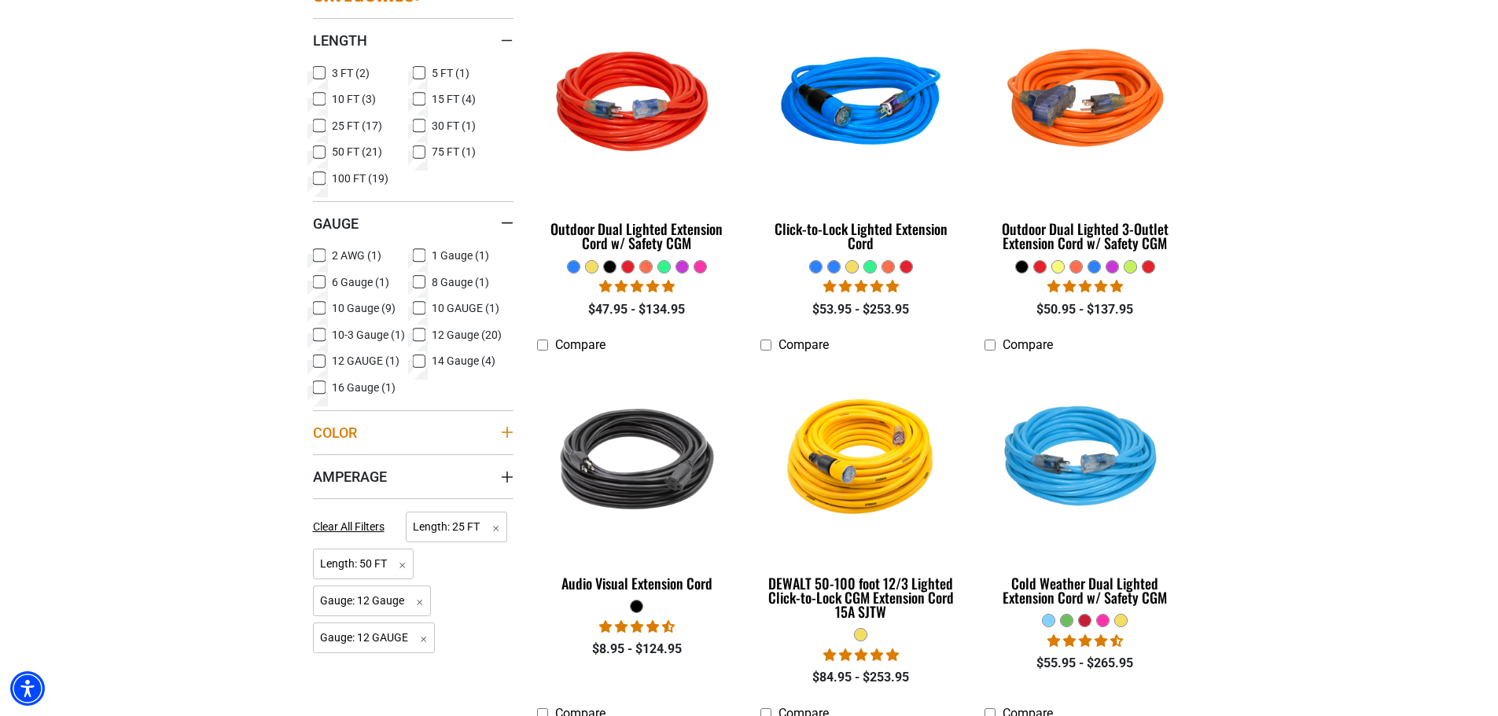
click at [394, 437] on summary "Color" at bounding box center [413, 432] width 201 height 44
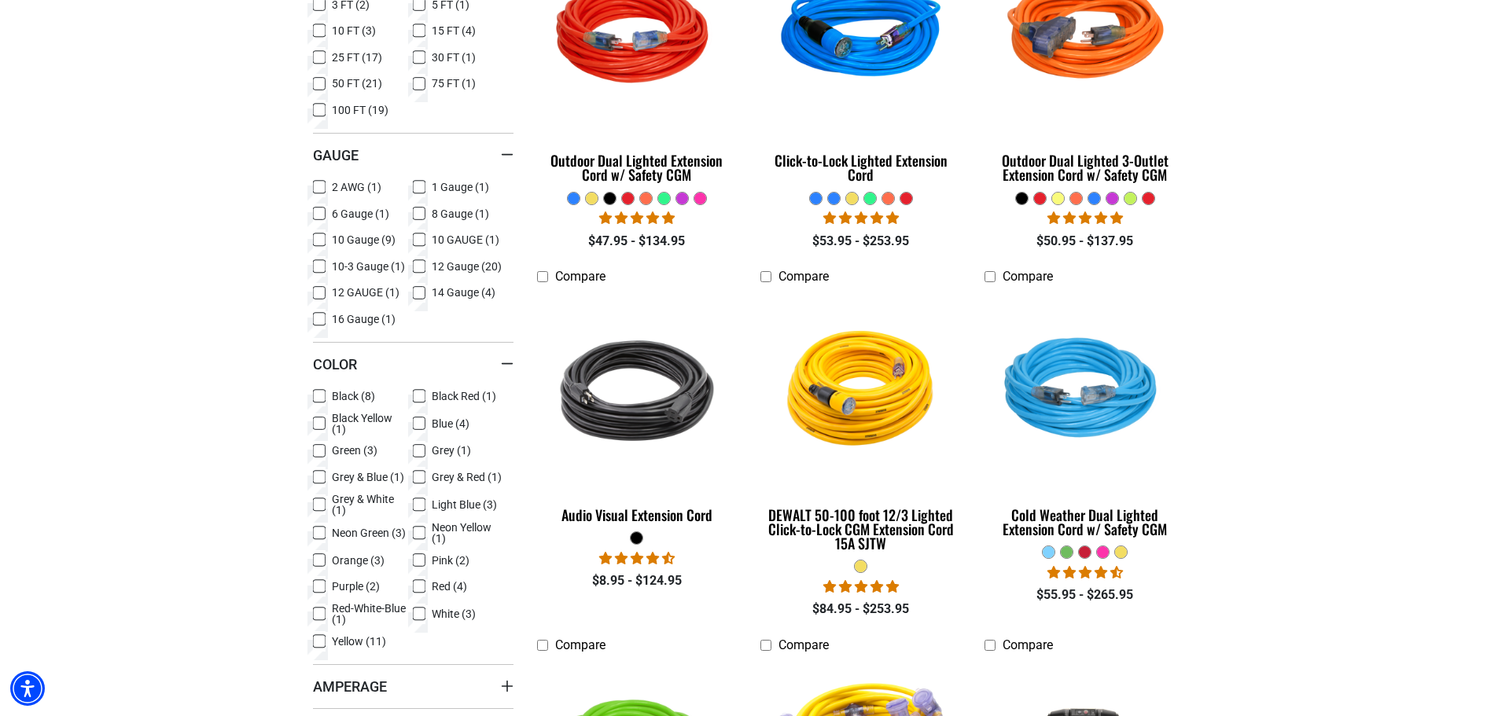
scroll to position [629, 0]
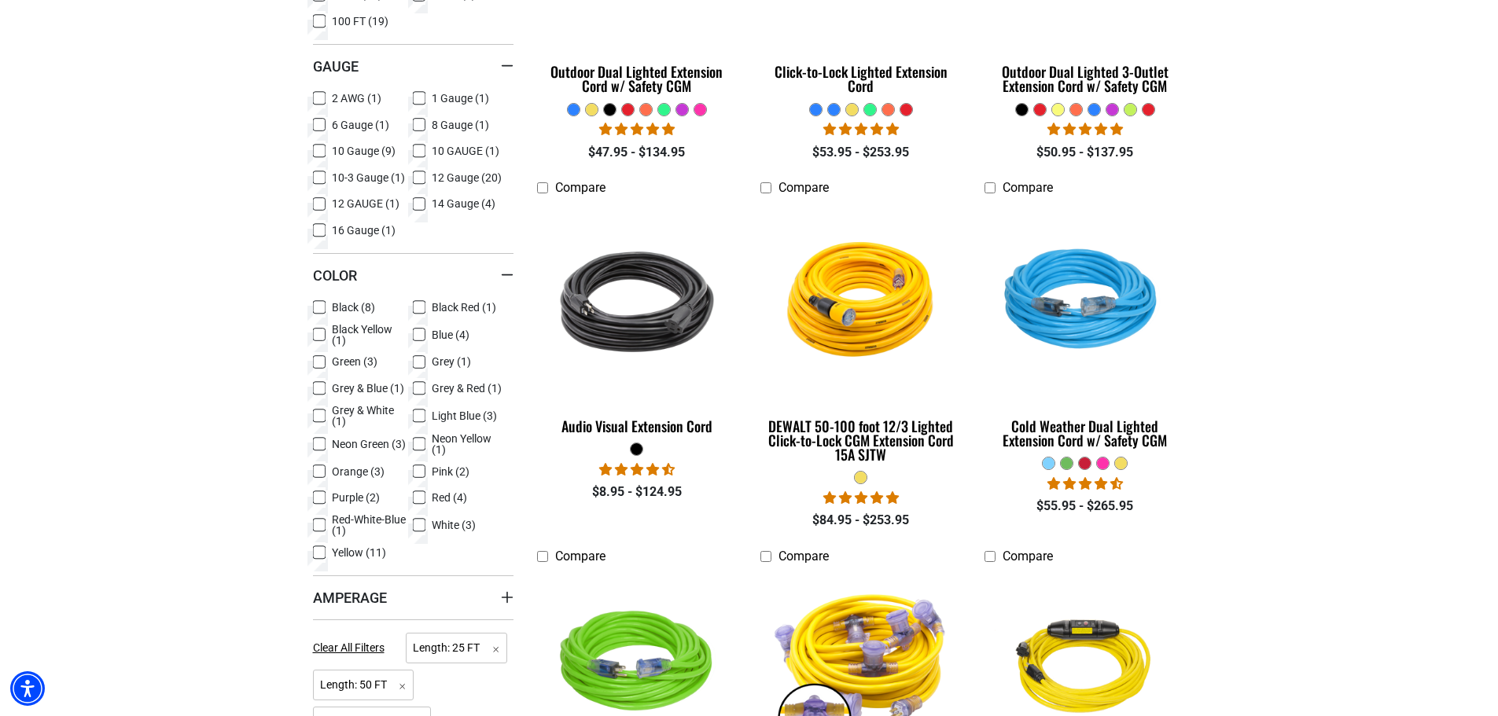
click at [421, 333] on icon at bounding box center [419, 335] width 13 height 20
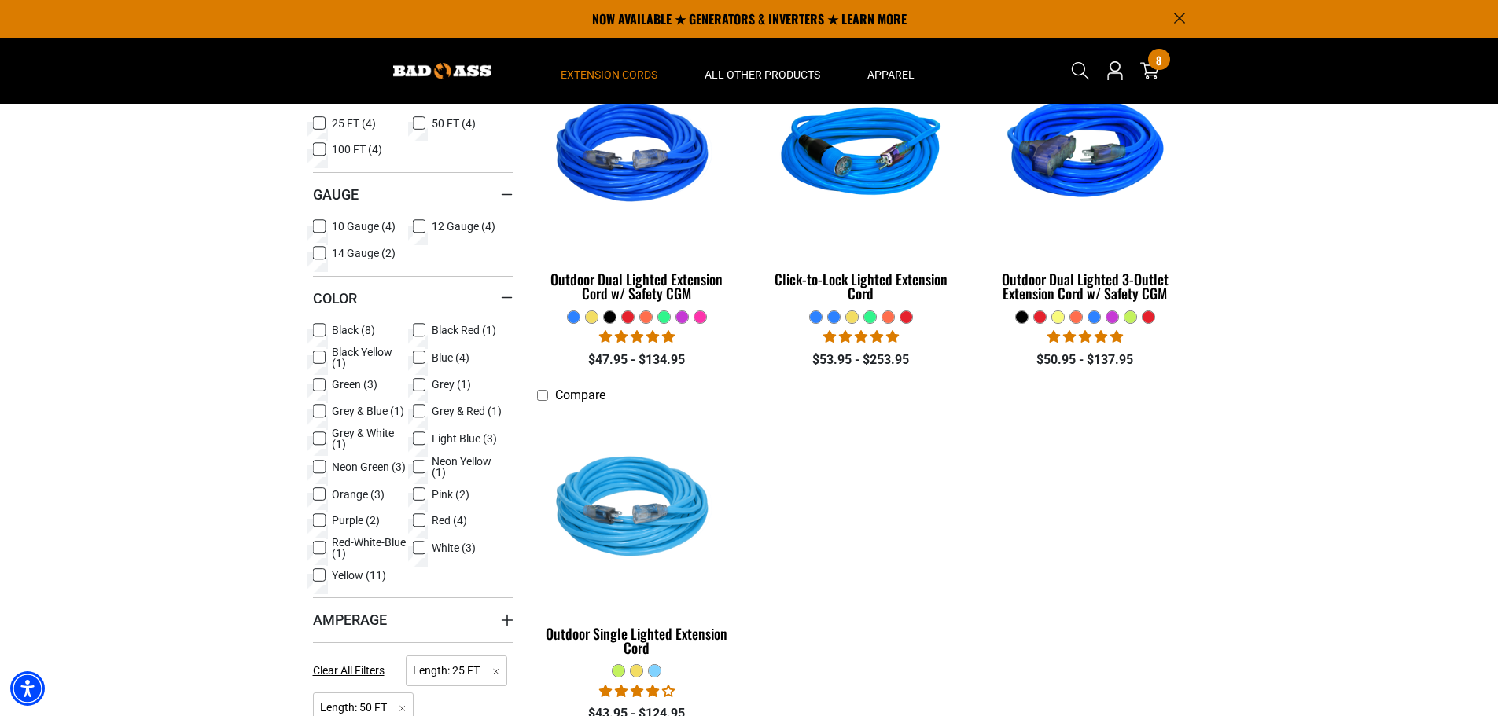
scroll to position [393, 0]
